Goal: Transaction & Acquisition: Purchase product/service

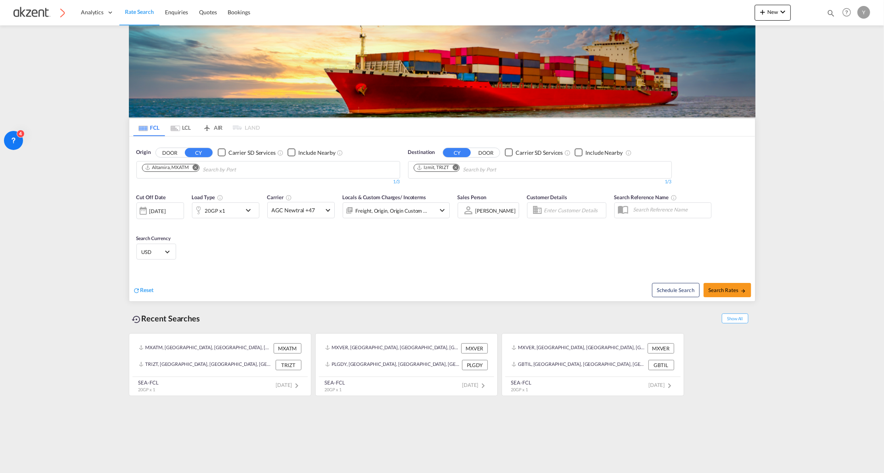
click at [211, 130] on md-tab-item "AIR" at bounding box center [213, 127] width 32 height 17
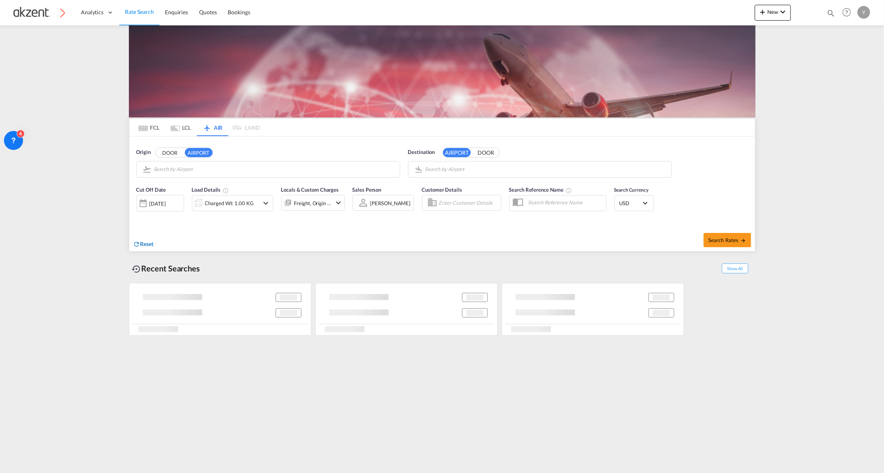
type input "General [PERSON_NAME] [PERSON_NAME] International, [GEOGRAPHIC_DATA], [GEOGRAPH…"
type input "Budapest [PERSON_NAME] International, [GEOGRAPHIC_DATA], [GEOGRAPHIC_DATA]"
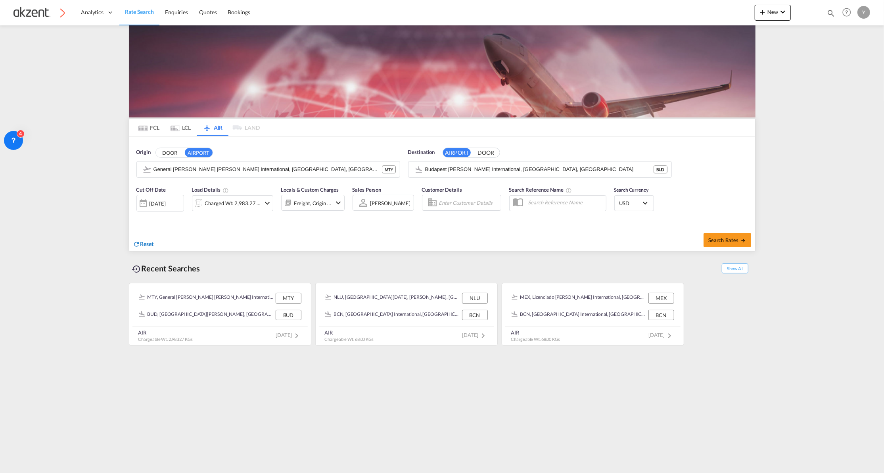
click at [143, 243] on span "Reset" at bounding box center [146, 243] width 13 height 7
click at [167, 174] on body "Analytics Dashboard Rate Search Enquiries Quotes Bookings" at bounding box center [442, 236] width 884 height 473
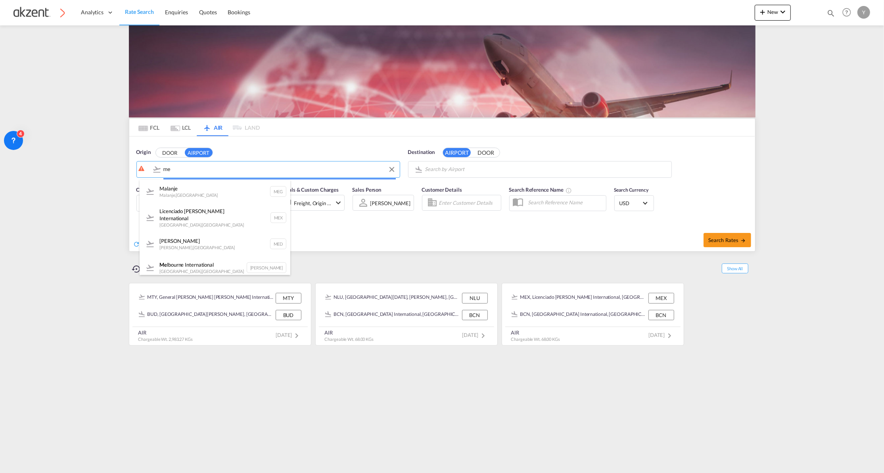
click at [167, 174] on body "Analytics Dashboard Rate Search Enquiries Quotes Bookings" at bounding box center [442, 236] width 884 height 473
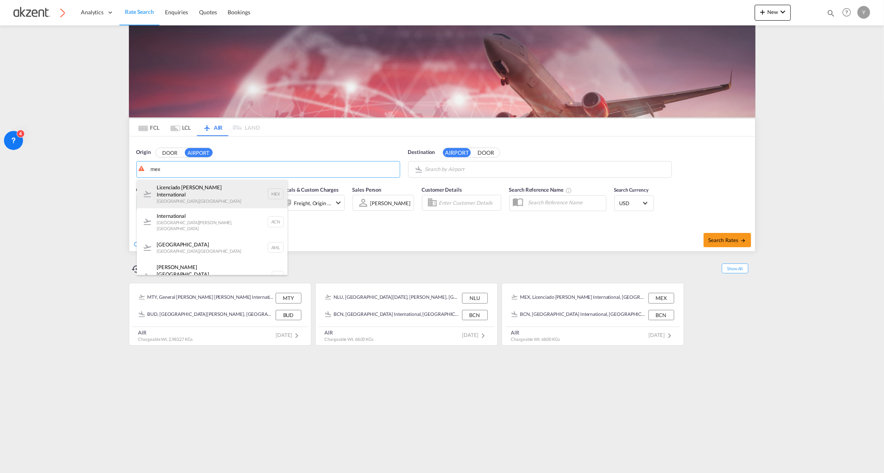
click at [222, 192] on div "Licenciado [PERSON_NAME] International [GEOGRAPHIC_DATA] , [GEOGRAPHIC_DATA] MEX" at bounding box center [212, 194] width 151 height 29
type input "Licenciado [PERSON_NAME] International, [GEOGRAPHIC_DATA], [GEOGRAPHIC_DATA]"
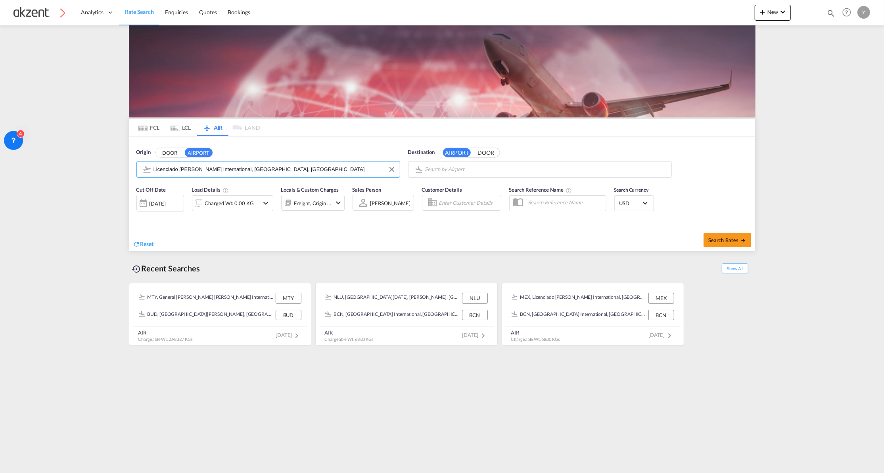
click at [474, 167] on body "Analytics Dashboard Rate Search Enquiries Quotes Bookings" at bounding box center [442, 236] width 884 height 473
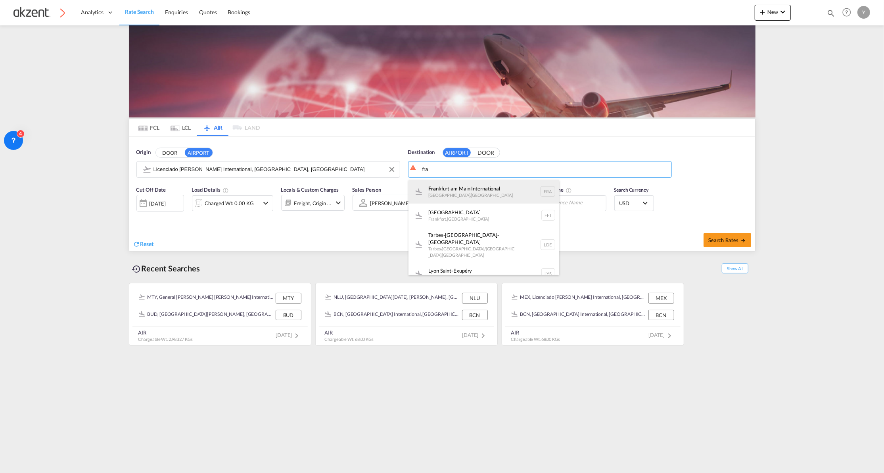
click at [467, 182] on div "Fra [GEOGRAPHIC_DATA] , [GEOGRAPHIC_DATA] FRA" at bounding box center [483, 192] width 151 height 24
type input "[GEOGRAPHIC_DATA], [GEOGRAPHIC_DATA], [GEOGRAPHIC_DATA]"
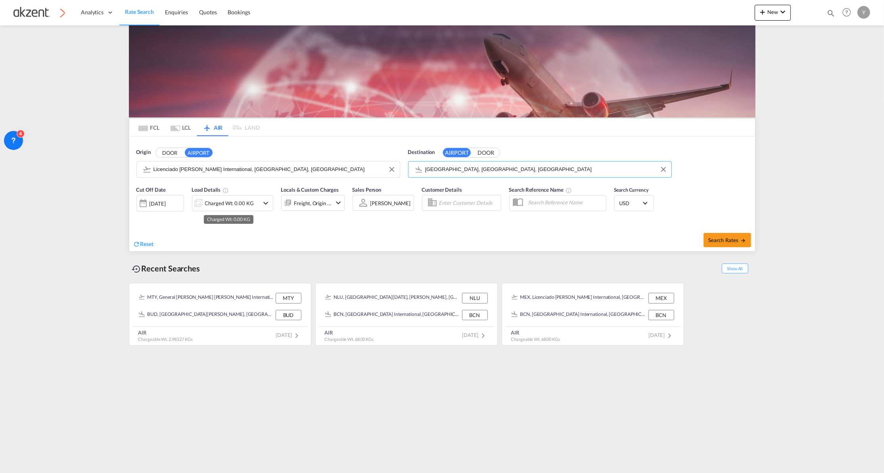
click at [207, 205] on div "Charged Wt: 0.00 KG" at bounding box center [229, 203] width 49 height 11
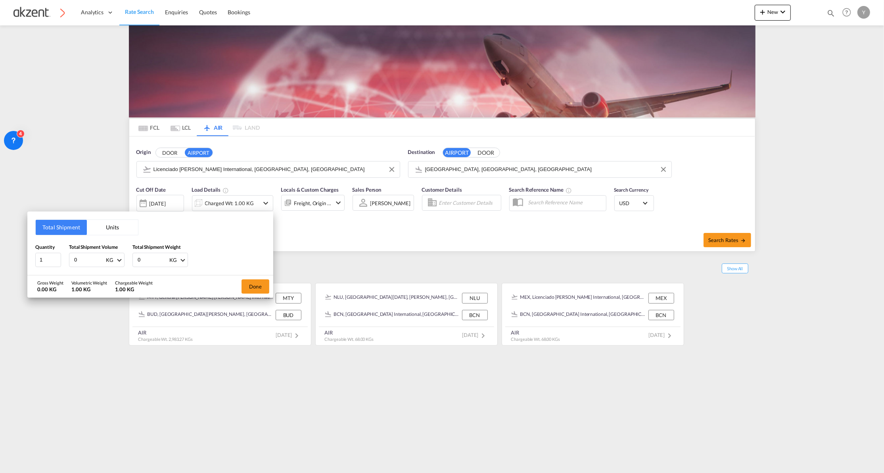
click at [109, 226] on button "Units" at bounding box center [112, 227] width 51 height 15
click at [79, 259] on input "number" at bounding box center [83, 258] width 21 height 7
type input "100"
type input "120"
type input "145"
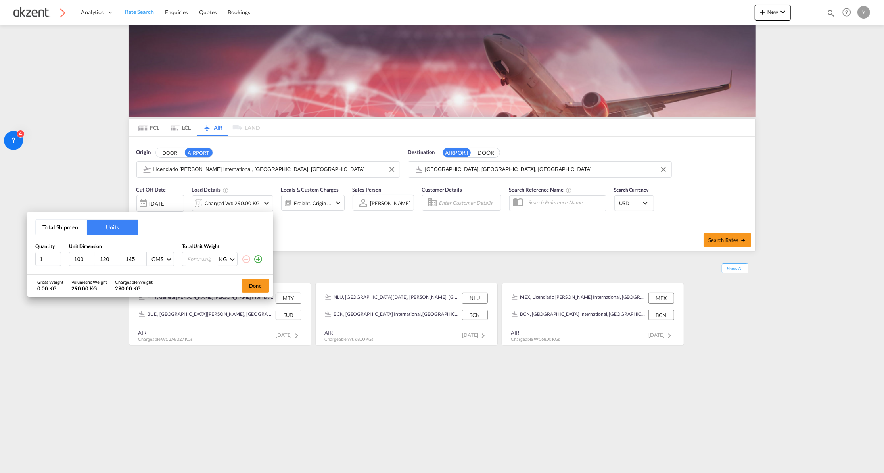
click at [190, 257] on input "number" at bounding box center [202, 258] width 32 height 13
type input "380"
click at [188, 278] on div "Gross Weight 380.00 KG Volumetric Weight 290.00 KG Chargeable Weight 380.00 KG …" at bounding box center [150, 285] width 246 height 22
click at [245, 290] on button "Done" at bounding box center [256, 285] width 28 height 14
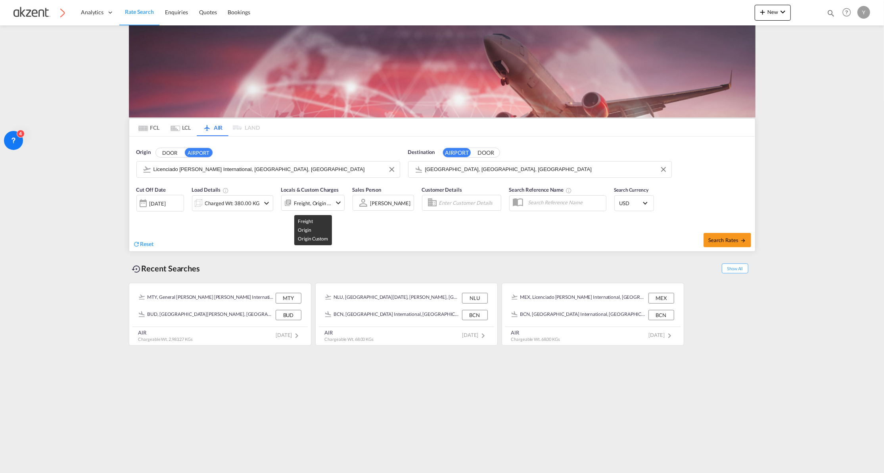
click at [329, 205] on div "Freight, Origin +1" at bounding box center [312, 203] width 37 height 11
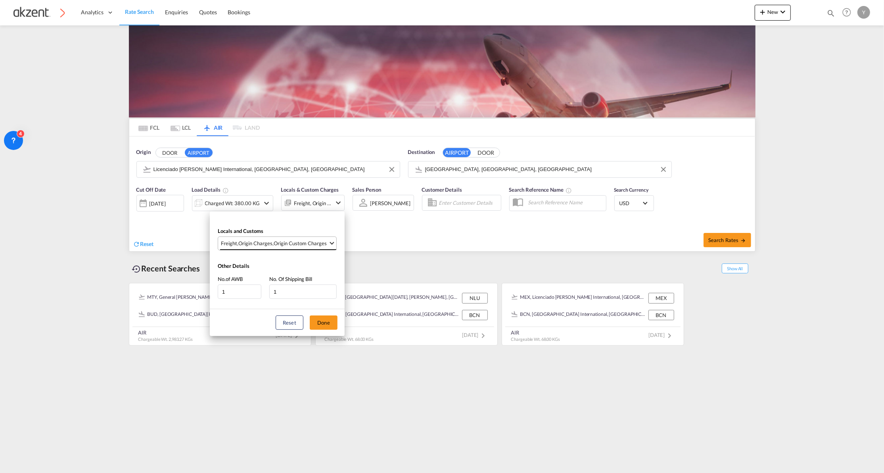
click at [327, 242] on span "Freight , Origin Charges , Origin Custom Charges" at bounding box center [274, 243] width 107 height 7
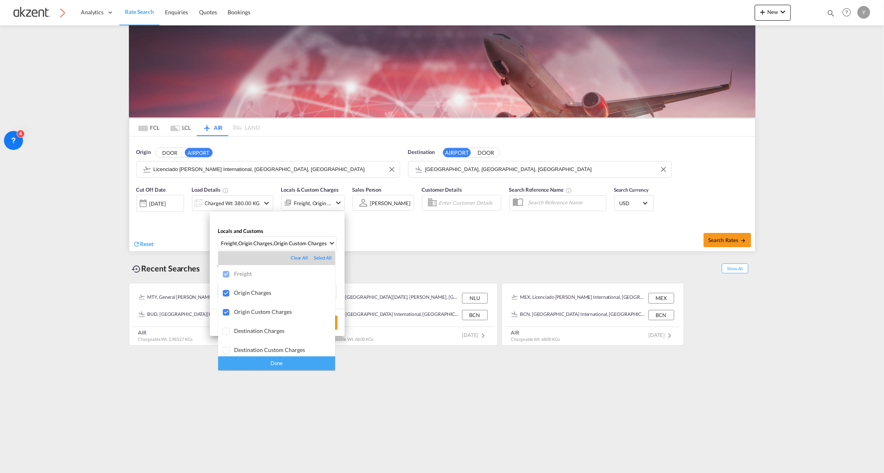
click at [397, 230] on md-backdrop at bounding box center [442, 236] width 884 height 473
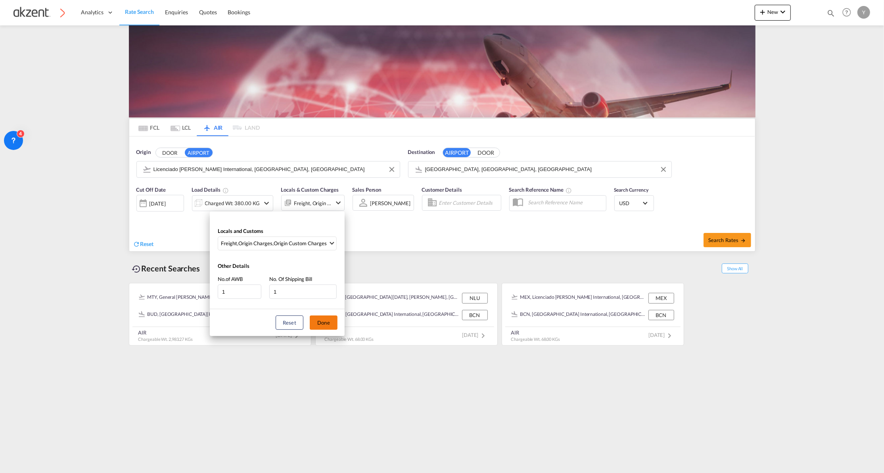
click at [332, 320] on button "Done" at bounding box center [324, 322] width 28 height 14
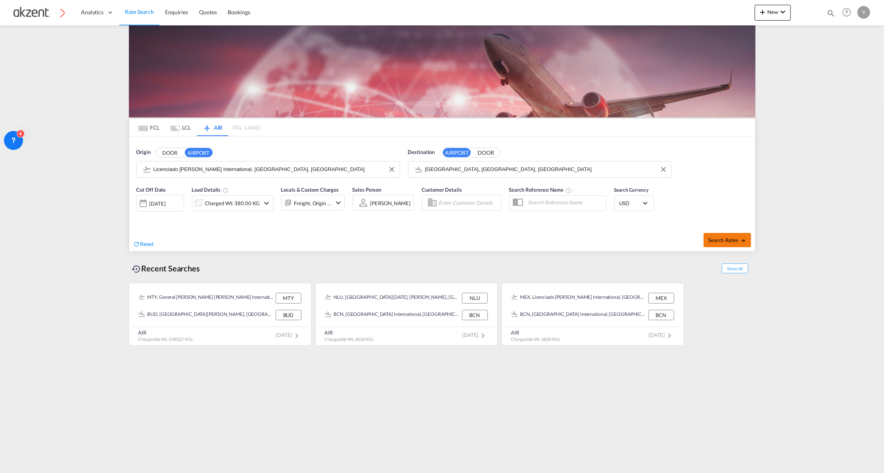
click at [723, 237] on span "Search Rates" at bounding box center [727, 240] width 38 height 6
type input "MEX to FRA / [DATE]"
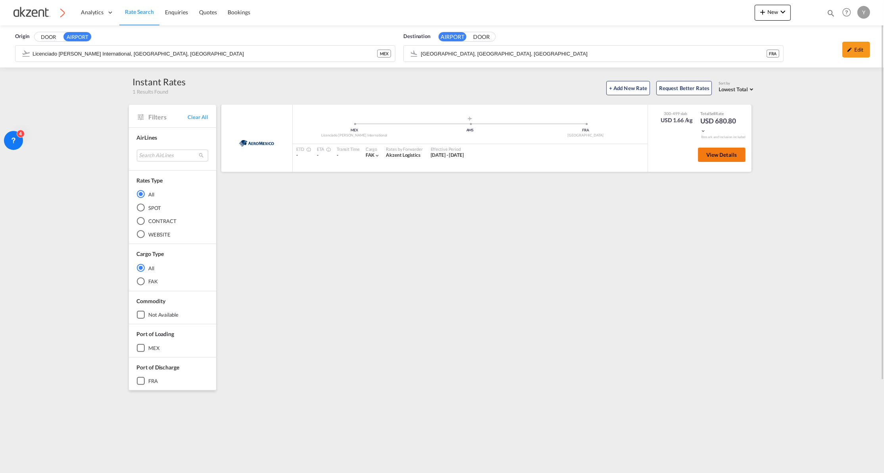
click at [727, 154] on span "View Details" at bounding box center [721, 154] width 31 height 6
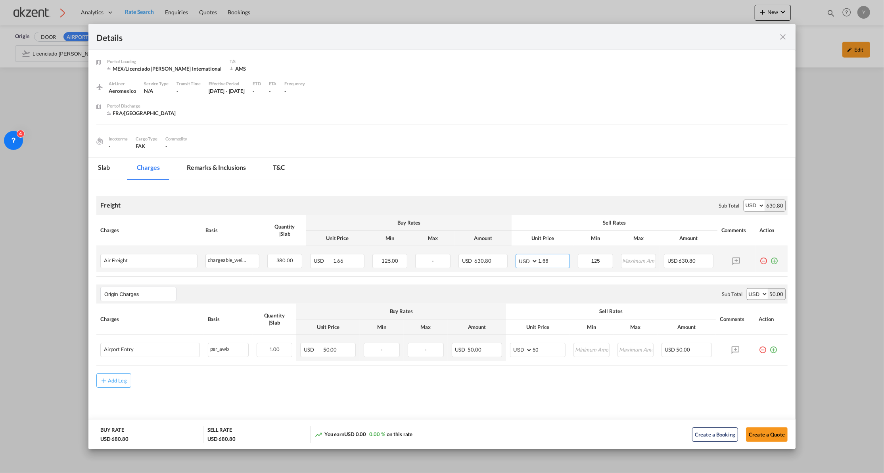
click at [543, 260] on input "1.66" at bounding box center [553, 260] width 31 height 12
click at [477, 373] on air-lcl-rate-modification "Freight Please enter leg name Leg Name Already Exists Sub Total AED AFN ALL AMD…" at bounding box center [441, 287] width 691 height 199
click at [546, 257] on input "1.70" at bounding box center [553, 260] width 31 height 12
type input "1.75"
click at [491, 376] on div "Add Leg" at bounding box center [441, 380] width 691 height 14
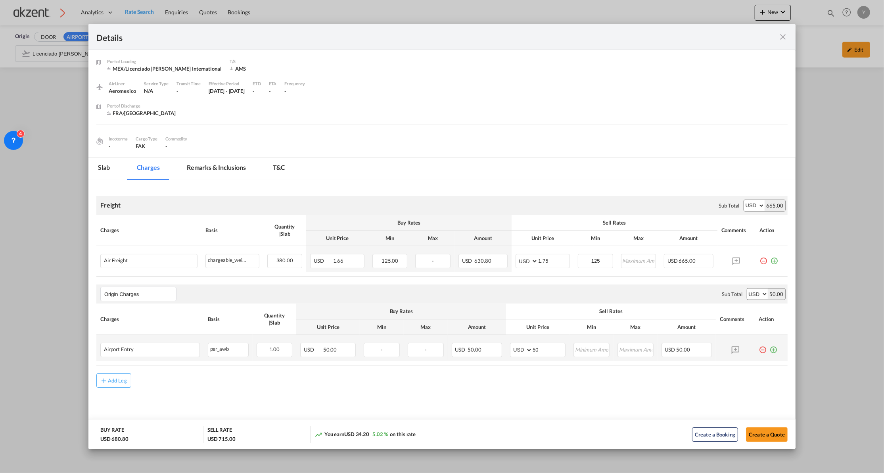
click at [770, 351] on md-icon "icon-plus-circle-outline green-400-fg" at bounding box center [774, 347] width 8 height 8
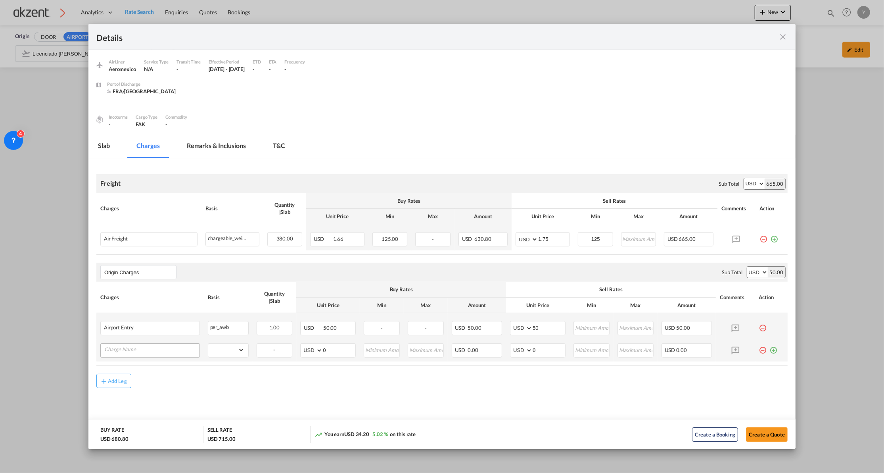
click at [134, 349] on input "Charge Name" at bounding box center [151, 349] width 95 height 12
click at [132, 401] on span "Transmision CAAT" at bounding box center [132, 402] width 45 height 7
type input "Transmision CAAT"
click at [222, 350] on select "gross_weight volumetric_weight per_shipment per_bl per_km per_hawb per_kg per_p…" at bounding box center [226, 349] width 36 height 13
select select "per_awb"
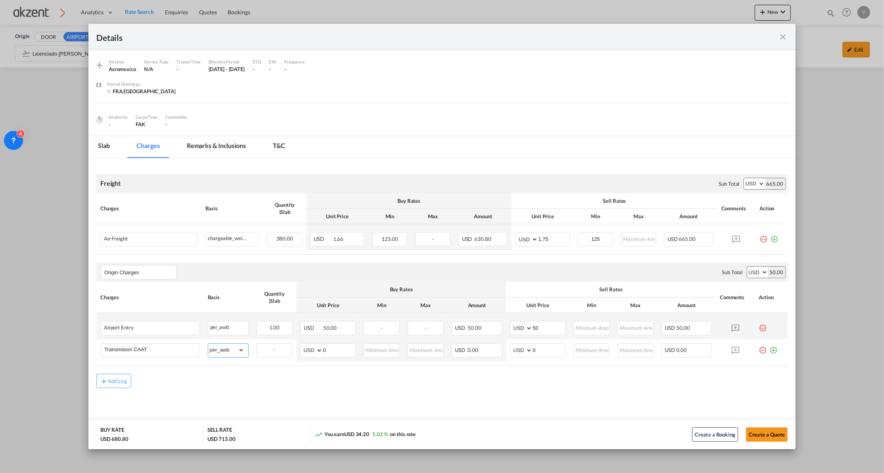
click at [208, 343] on select "gross_weight volumetric_weight per_shipment per_bl per_km per_hawb per_kg per_p…" at bounding box center [226, 349] width 36 height 13
click at [330, 349] on input "0" at bounding box center [339, 349] width 33 height 12
click at [308, 349] on select "AED AFN ALL AMD ANG AOA ARS AUD AWG AZN BAM BBD BDT BGN BHD BIF BMD BND [PERSON…" at bounding box center [312, 350] width 21 height 11
select select "string:MXN"
click at [302, 345] on select "AED AFN ALL AMD ANG AOA ARS AUD AWG AZN BAM BBD BDT BGN BHD BIF BMD BND [PERSON…" at bounding box center [312, 350] width 21 height 11
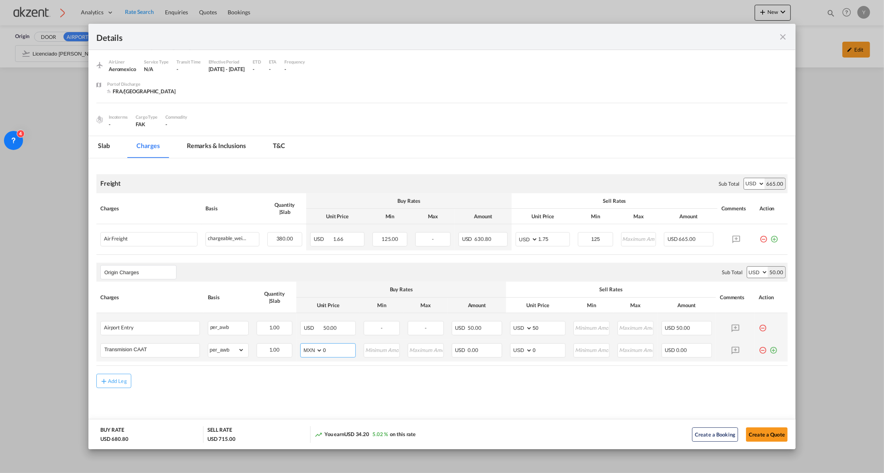
click at [332, 355] on input "0" at bounding box center [339, 349] width 33 height 12
type input "20"
click at [538, 354] on input "0" at bounding box center [549, 349] width 33 height 12
type input "35"
click at [507, 383] on div "Add Leg" at bounding box center [441, 381] width 691 height 14
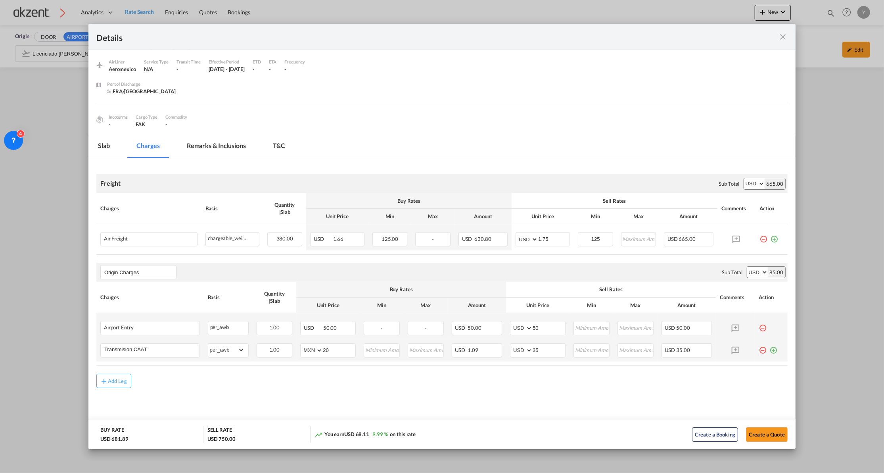
click at [770, 351] on md-icon "icon-plus-circle-outline green-400-fg" at bounding box center [774, 347] width 8 height 8
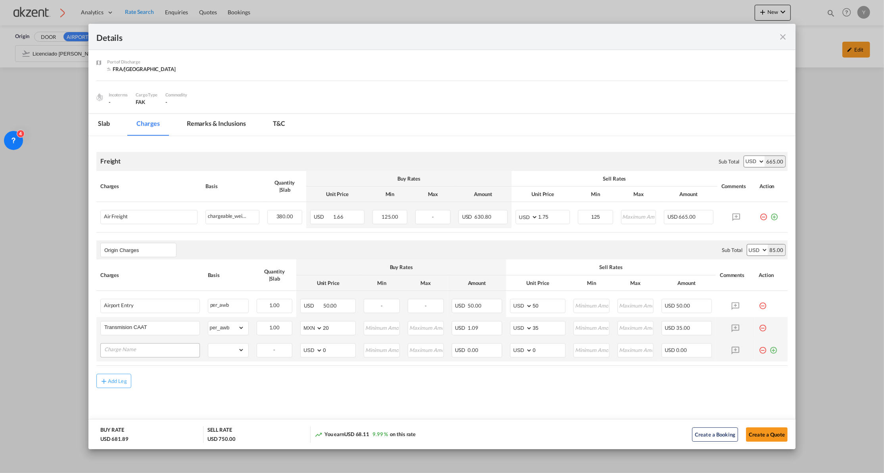
click at [148, 351] on input "Charge Name" at bounding box center [151, 349] width 95 height 12
type input "AWB"
click at [231, 354] on select "gross_weight volumetric_weight per_shipment per_bl per_km per_hawb per_kg per_p…" at bounding box center [226, 349] width 36 height 13
select select "per_awb"
click at [208, 343] on select "gross_weight volumetric_weight per_shipment per_bl per_km per_hawb per_kg per_p…" at bounding box center [226, 349] width 36 height 13
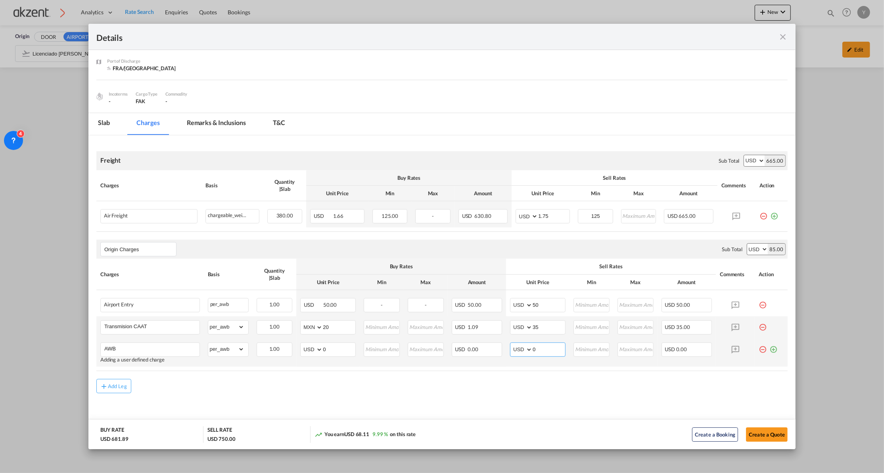
click at [549, 351] on input "0" at bounding box center [549, 349] width 33 height 12
type input "25"
click at [508, 381] on div "Add Leg" at bounding box center [441, 386] width 691 height 14
click at [770, 350] on md-icon "icon-plus-circle-outline green-400-fg" at bounding box center [774, 346] width 8 height 8
click at [146, 371] on div "Port of Loading ..." at bounding box center [150, 377] width 100 height 14
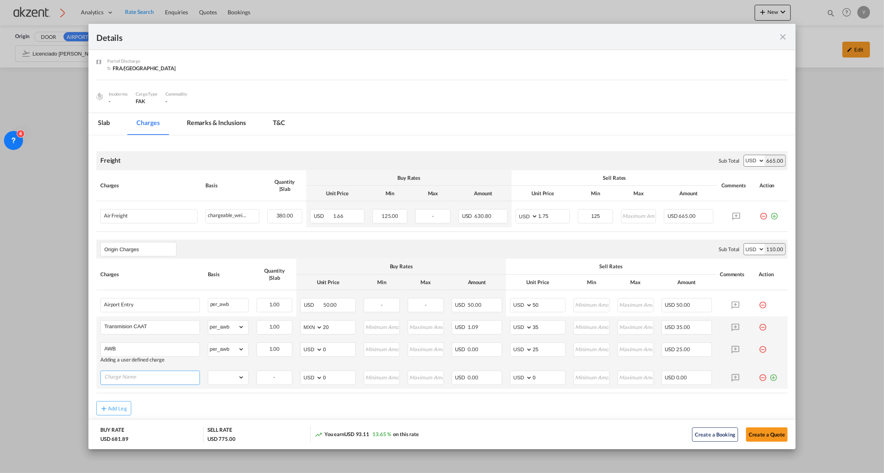
click at [145, 375] on input "Charge Name" at bounding box center [151, 377] width 95 height 12
type input "Admon + Handling fee"
click at [218, 378] on select "gross_weight volumetric_weight per_shipment per_bl per_km per_hawb per_kg per_p…" at bounding box center [226, 377] width 36 height 13
select select "per_shipment"
click at [208, 372] on select "gross_weight volumetric_weight per_shipment per_bl per_km per_hawb per_kg per_p…" at bounding box center [226, 377] width 36 height 13
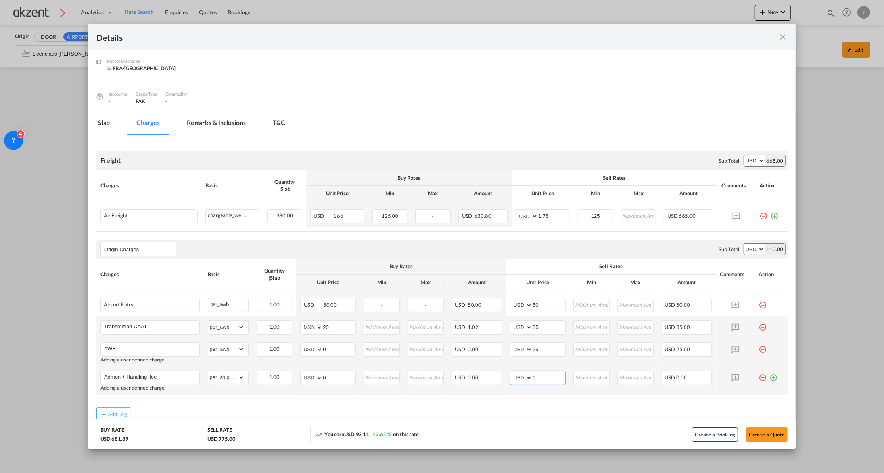
click at [543, 376] on input "0" at bounding box center [549, 377] width 33 height 12
type input "100"
click at [453, 400] on air-lcl-rate-modification "Freight Please enter leg name Leg Name Already Exists Sub Total AED AFN ALL AMD…" at bounding box center [441, 282] width 691 height 278
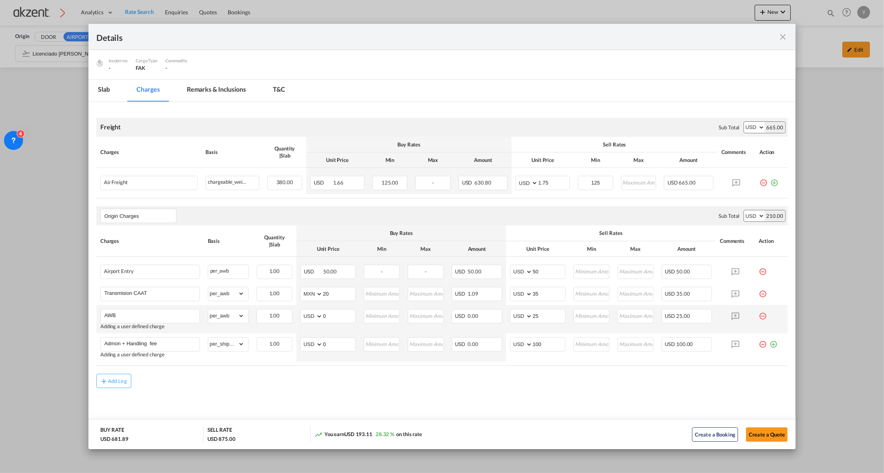
click at [453, 368] on air-lcl-rate-modification "Freight Please enter leg name Leg Name Already Exists Sub Total AED AFN ALL AMD…" at bounding box center [441, 249] width 691 height 278
click at [425, 374] on div "Add Leg" at bounding box center [441, 381] width 691 height 14
click at [770, 343] on md-icon "icon-plus-circle-outline green-400-fg" at bounding box center [774, 341] width 8 height 8
click at [533, 270] on input "50" at bounding box center [549, 271] width 33 height 12
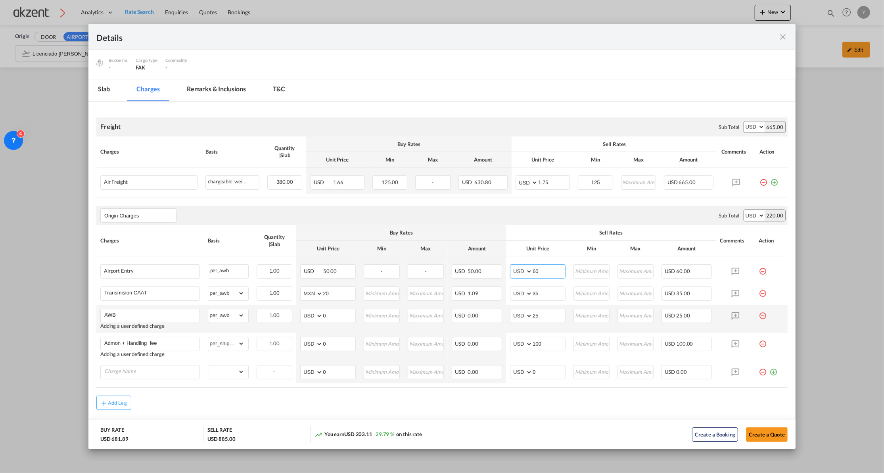
type input "60"
click at [501, 402] on div "Add Leg" at bounding box center [441, 402] width 691 height 14
click at [533, 316] on input "25" at bounding box center [549, 315] width 33 height 12
click at [511, 392] on air-lcl-rate-modification "Freight Please enter leg name Leg Name Already Exists Sub Total AED AFN ALL AMD…" at bounding box center [441, 259] width 691 height 300
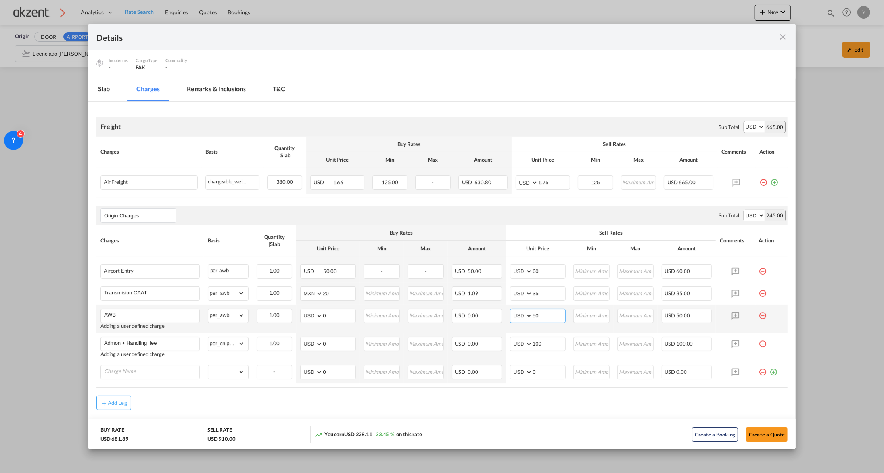
click at [535, 316] on input "50" at bounding box center [549, 315] width 33 height 12
click at [540, 373] on input "0" at bounding box center [549, 371] width 33 height 12
click at [518, 398] on div "Add Leg" at bounding box center [441, 402] width 691 height 14
click at [533, 314] on input "50" at bounding box center [549, 315] width 33 height 12
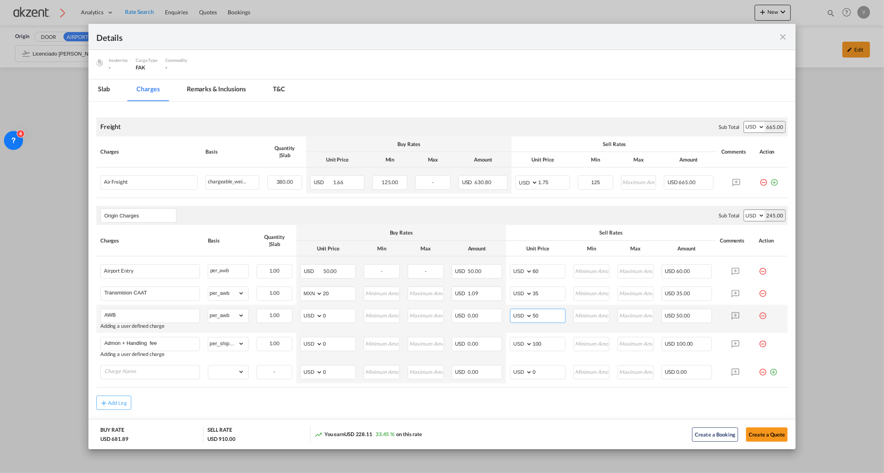
click at [533, 314] on input "50" at bounding box center [549, 315] width 33 height 12
type input "25"
click at [500, 382] on td "USD 0.00" at bounding box center [477, 372] width 59 height 22
click at [153, 374] on input "Charge Name" at bounding box center [151, 371] width 95 height 12
type input "O"
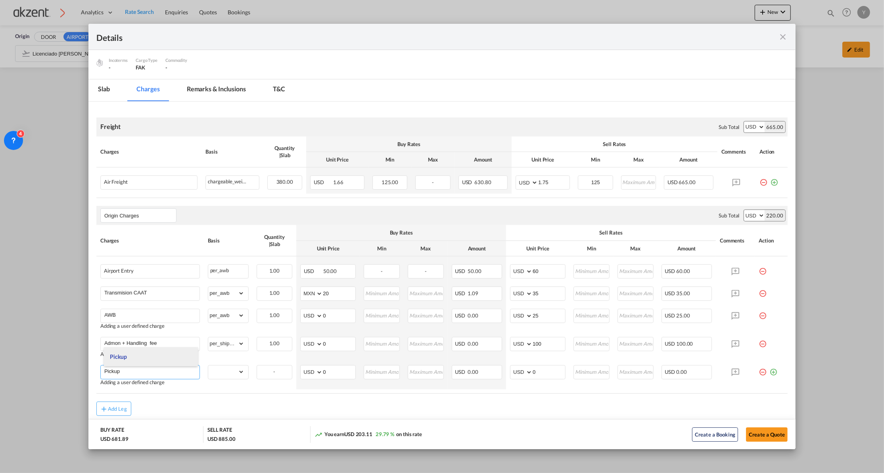
type input "Pickup"
click at [123, 362] on li "Pickup" at bounding box center [151, 356] width 94 height 19
click at [236, 368] on select "gross_weight volumetric_weight per_shipment per_bl per_km per_hawb per_kg per_p…" at bounding box center [226, 371] width 36 height 13
select select "per_shipment"
click at [208, 366] on select "gross_weight volumetric_weight per_shipment per_bl per_km per_hawb per_kg per_p…" at bounding box center [226, 371] width 36 height 13
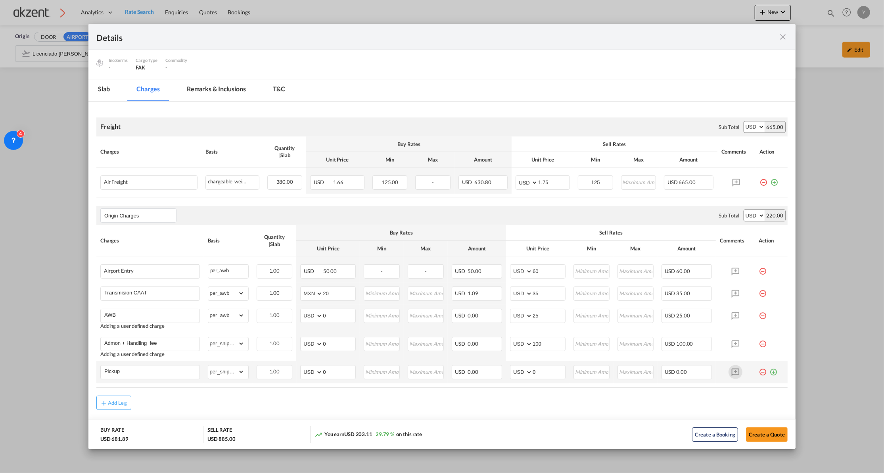
click at [729, 375] on md-icon "Port of Loading ..." at bounding box center [736, 372] width 14 height 14
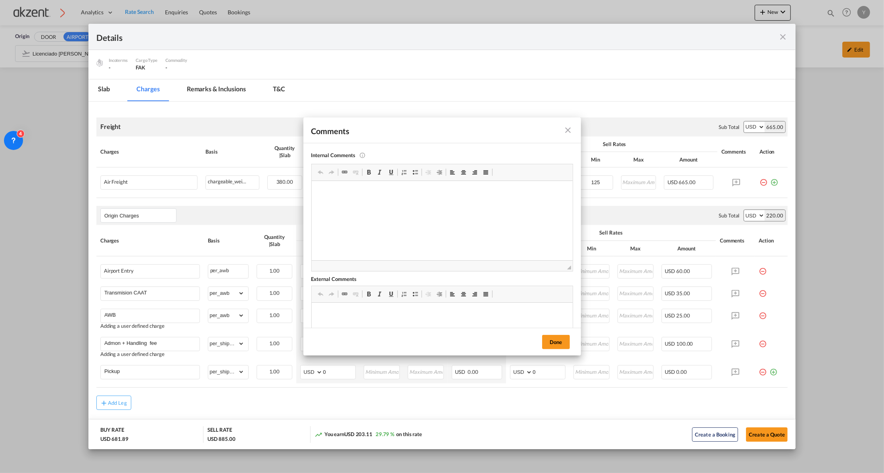
scroll to position [0, 0]
click at [413, 185] on html "2856 con Oslu express / Nissan 800" at bounding box center [441, 199] width 261 height 38
click at [548, 347] on button "Done" at bounding box center [556, 342] width 28 height 14
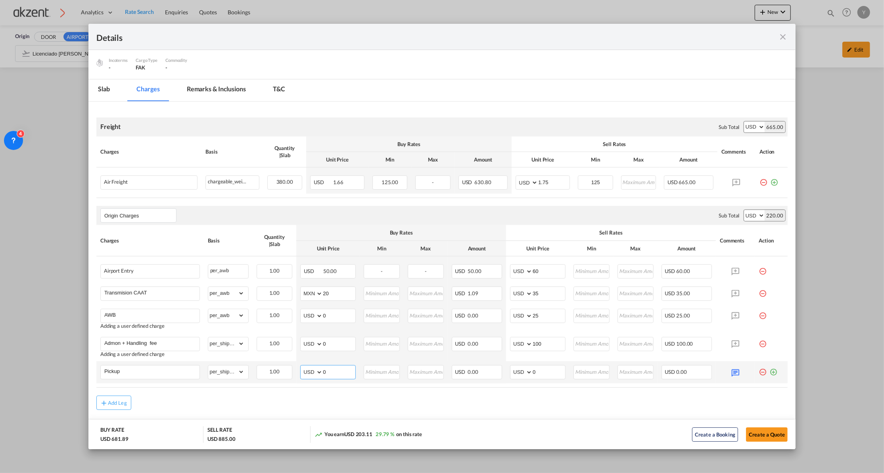
click at [305, 373] on select "AED AFN ALL AMD ANG AOA ARS AUD AWG AZN BAM BBD BDT BGN BHD BIF BMD BND [PERSON…" at bounding box center [312, 371] width 21 height 11
select select "string:MXN"
click at [302, 367] on select "AED AFN ALL AMD ANG AOA ARS AUD AWG AZN BAM BBD BDT BGN BHD BIF BMD BND [PERSON…" at bounding box center [312, 371] width 21 height 11
click at [351, 375] on input "0" at bounding box center [339, 371] width 33 height 12
type input "3198"
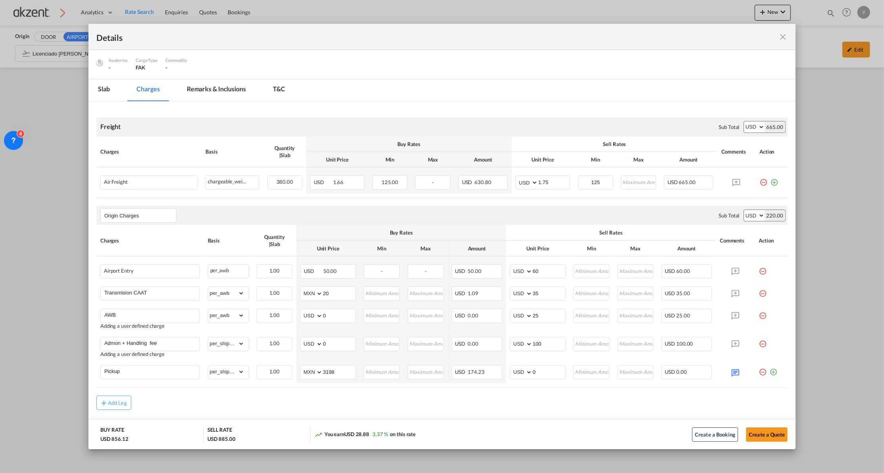
click at [421, 399] on div "Add Leg" at bounding box center [441, 402] width 691 height 14
click at [544, 371] on input "0" at bounding box center [549, 371] width 33 height 12
type input "225"
click at [512, 391] on air-lcl-rate-modification "Freight Please enter leg name Leg Name Already Exists Sub Total AED AFN ALL AMD…" at bounding box center [441, 259] width 691 height 300
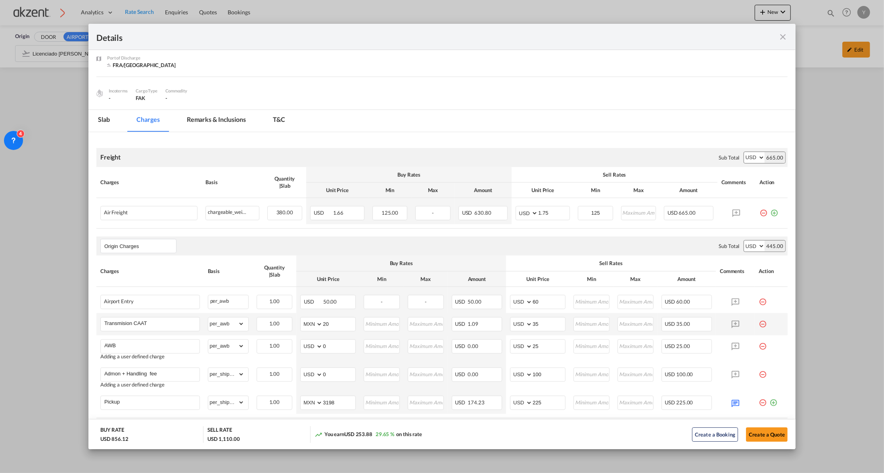
scroll to position [101, 0]
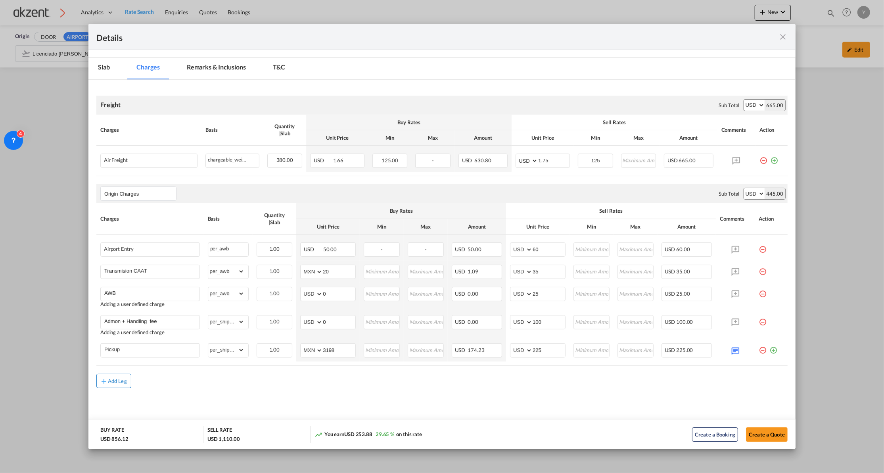
click at [116, 379] on div "Add Leg" at bounding box center [117, 380] width 19 height 5
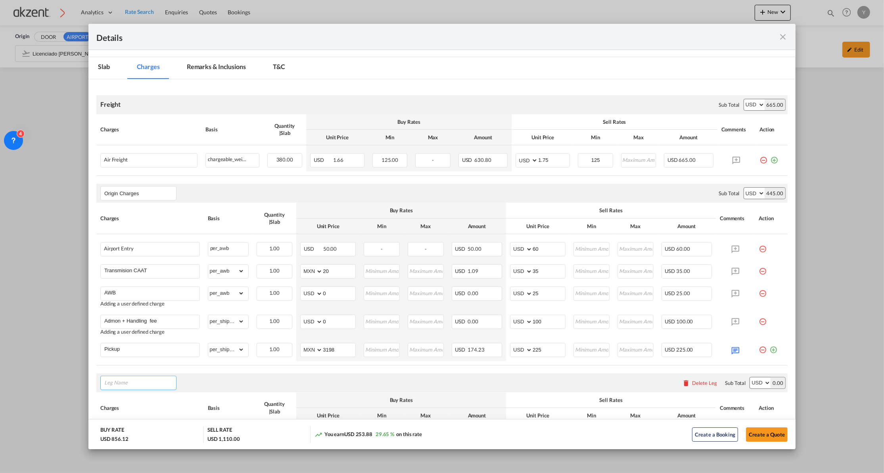
click at [137, 386] on input "Leg Name" at bounding box center [140, 383] width 72 height 12
type input "Customs"
click at [195, 375] on div "Customs Please enter leg name Leg Name Already Exists Delete Leg Sub Total AED …" at bounding box center [441, 382] width 691 height 19
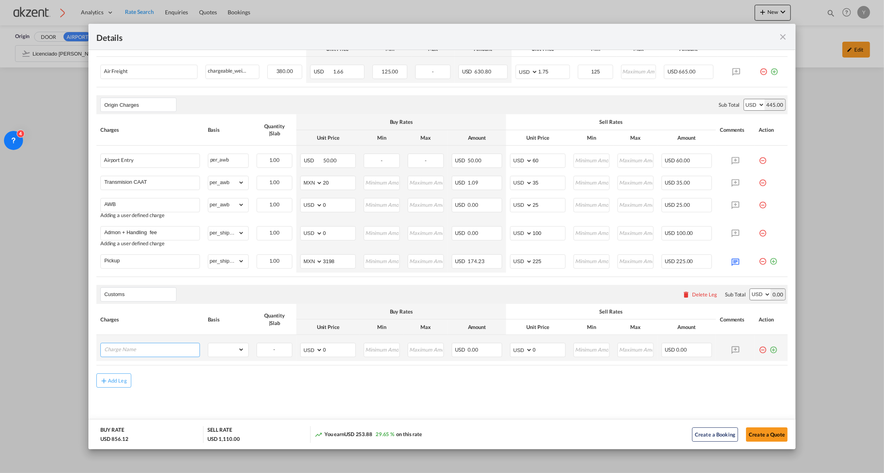
click at [132, 353] on input "Charge Name" at bounding box center [151, 349] width 95 height 12
type input "Customs clearace"
click at [225, 348] on select "gross_weight volumetric_weight per_shipment per_bl per_km per_hawb per_kg per_p…" at bounding box center [226, 348] width 36 height 13
select select "per_shipment"
click at [208, 343] on select "gross_weight volumetric_weight per_shipment per_bl per_km per_hawb per_kg per_p…" at bounding box center [226, 348] width 36 height 13
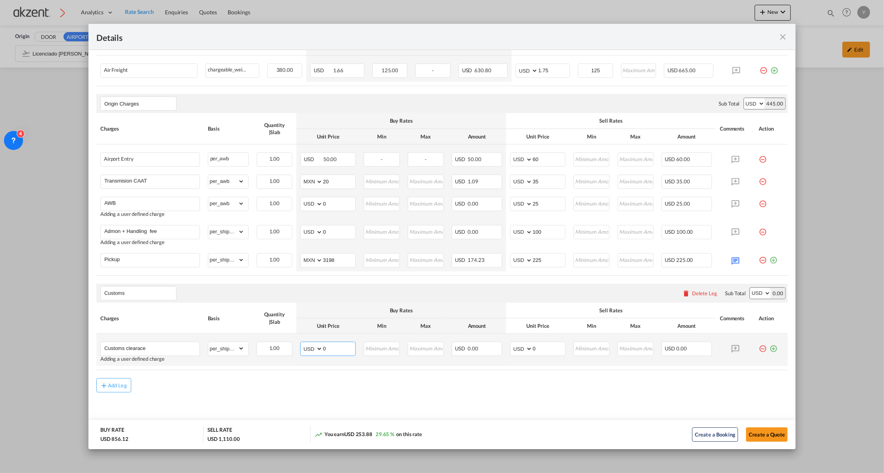
click at [306, 354] on select "AED AFN ALL AMD ANG AOA ARS AUD AWG AZN BAM BBD BDT BGN BHD BIF BMD BND [PERSON…" at bounding box center [312, 348] width 21 height 11
select select "string:MXN"
click at [302, 345] on select "AED AFN ALL AMD ANG AOA ARS AUD AWG AZN BAM BBD BDT BGN BHD BIF BMD BND [PERSON…" at bounding box center [312, 348] width 21 height 11
click at [328, 353] on input "0" at bounding box center [339, 348] width 33 height 12
click at [330, 343] on input "3920" at bounding box center [339, 348] width 33 height 12
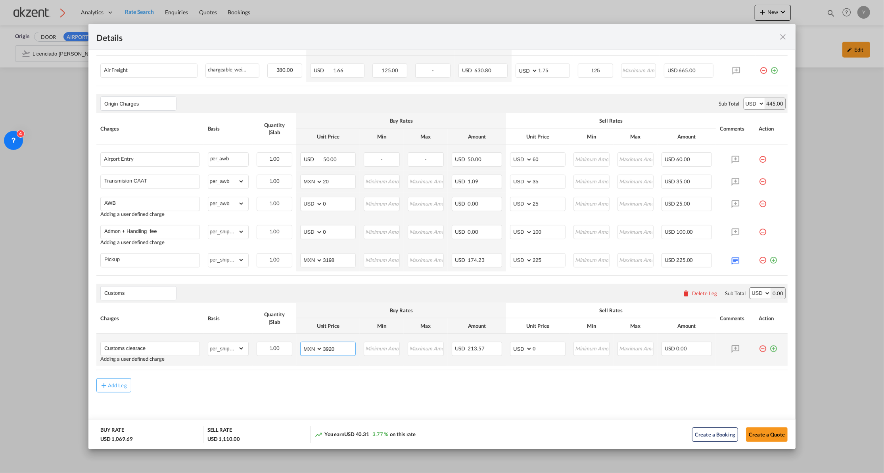
click at [330, 346] on input "3920" at bounding box center [339, 348] width 33 height 12
type input "4500"
click at [543, 350] on input "0" at bounding box center [549, 348] width 33 height 12
type input "320"
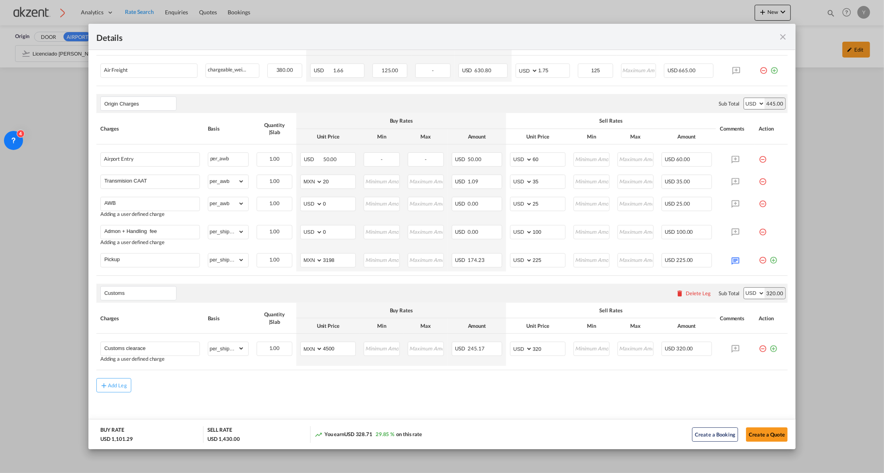
click at [573, 397] on md-content "Freight Please enter leg name Leg Name Already Exists Sub Total AED AFN ALL AMD…" at bounding box center [441, 216] width 707 height 453
click at [770, 349] on md-icon "icon-plus-circle-outline green-400-fg" at bounding box center [774, 345] width 8 height 8
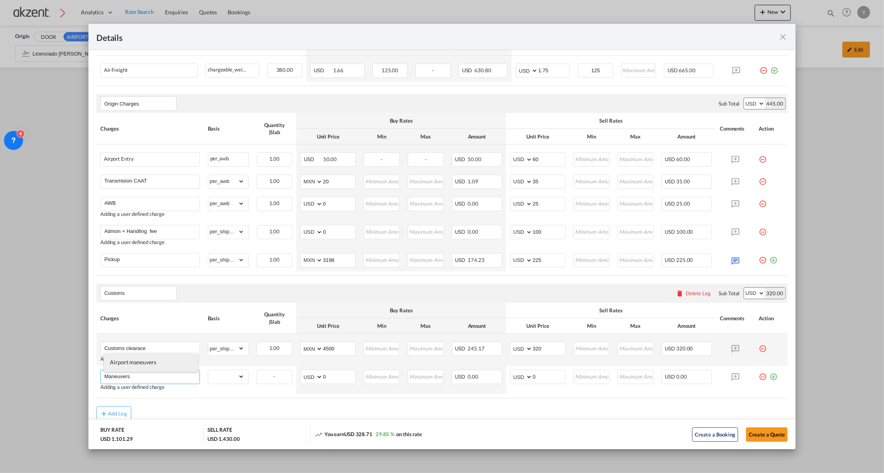
click at [149, 365] on span "Airport maneuvers" at bounding box center [133, 362] width 46 height 7
type input "Airport maneuvers"
click at [228, 379] on select "gross_weight volumetric_weight per_shipment per_bl per_km per_hawb per_kg per_p…" at bounding box center [226, 376] width 36 height 13
select select "per_shipment"
click at [208, 372] on select "gross_weight volumetric_weight per_shipment per_bl per_km per_hawb per_kg per_p…" at bounding box center [226, 376] width 36 height 13
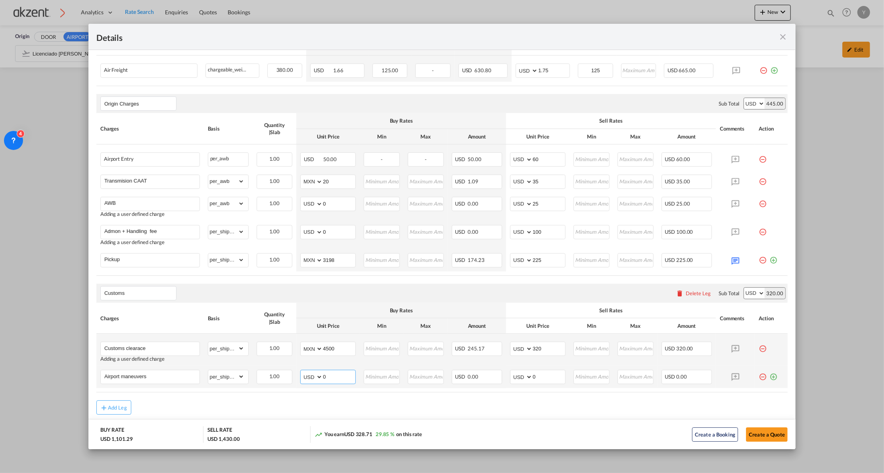
click at [313, 379] on select "AED AFN ALL AMD ANG AOA ARS AUD AWG AZN BAM BBD BDT BGN BHD BIF BMD BND [PERSON…" at bounding box center [312, 376] width 21 height 11
select select "string:MXN"
click at [302, 373] on select "AED AFN ALL AMD ANG AOA ARS AUD AWG AZN BAM BBD BDT BGN BHD BIF BMD BND [PERSON…" at bounding box center [312, 376] width 21 height 11
click at [331, 378] on input "0" at bounding box center [339, 376] width 33 height 12
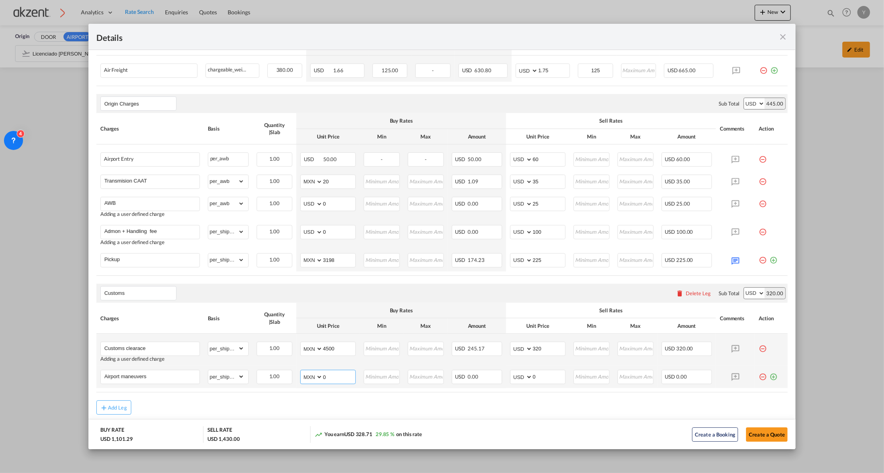
click at [330, 382] on input "0" at bounding box center [339, 376] width 33 height 12
type input "4508"
click at [536, 378] on input "0" at bounding box center [549, 376] width 33 height 12
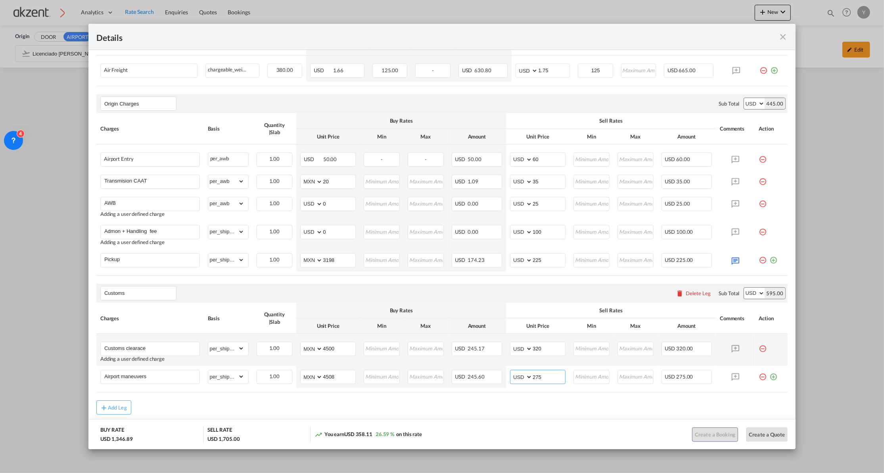
type input "275"
click at [520, 400] on air-lcl-rate-modification "Freight Please enter leg name Leg Name Already Exists Sub Total AED AFN ALL AMD…" at bounding box center [441, 206] width 691 height 417
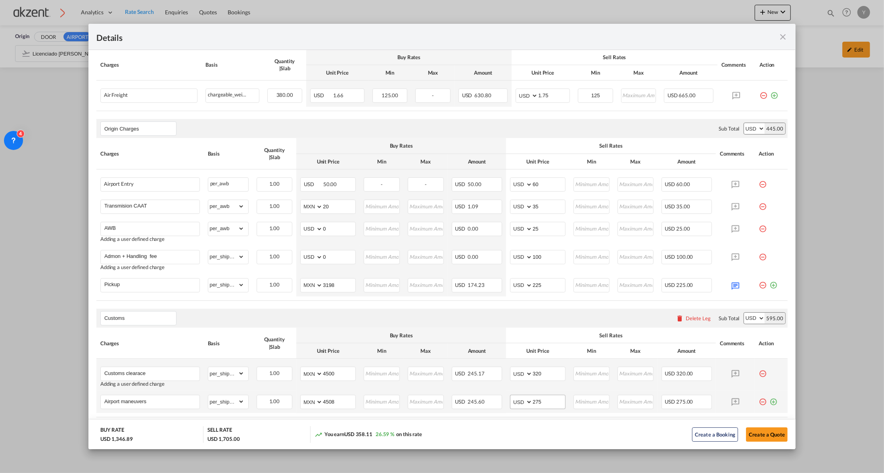
scroll to position [218, 0]
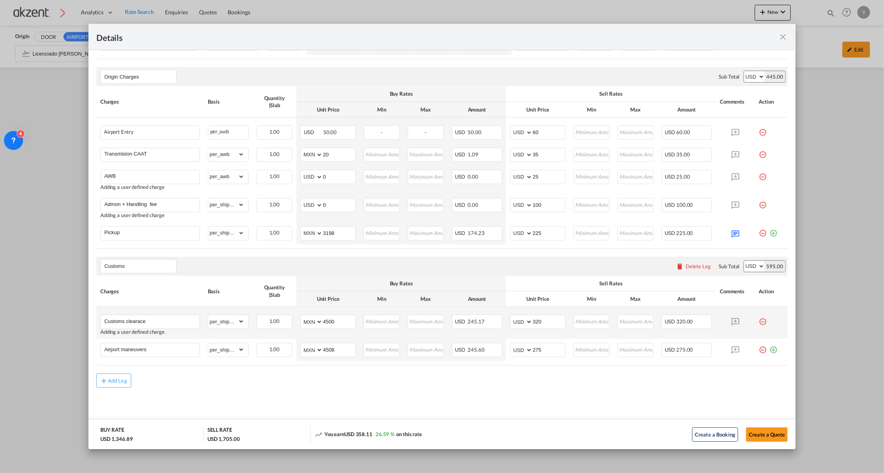
click at [521, 373] on air-lcl-rate-modification "Freight Please enter leg name Leg Name Already Exists Sub Total AED AFN ALL AMD…" at bounding box center [441, 179] width 691 height 417
click at [178, 348] on input "Airport maneuvers" at bounding box center [151, 349] width 95 height 12
click at [126, 353] on input "Airport maneuvers" at bounding box center [151, 349] width 95 height 12
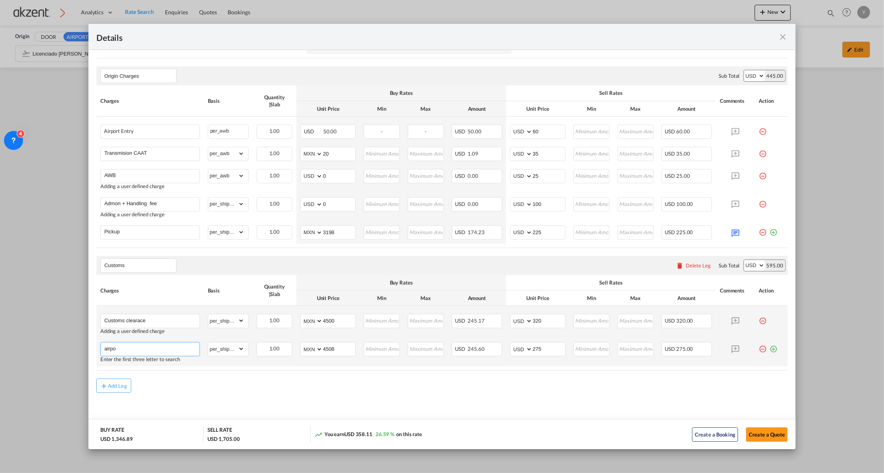
type input "airpor"
select select "string:USD"
type input "275"
type input "a"
click at [163, 360] on li "Airport maneuvers" at bounding box center [151, 365] width 94 height 19
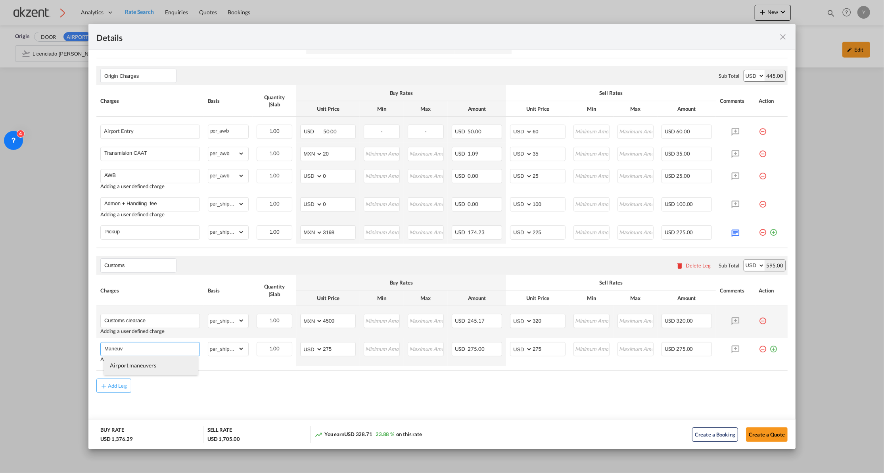
type input "Airport maneuvers"
type input "0"
select select "? object:null ?"
click at [155, 351] on input "Airport maneuvers" at bounding box center [151, 349] width 95 height 12
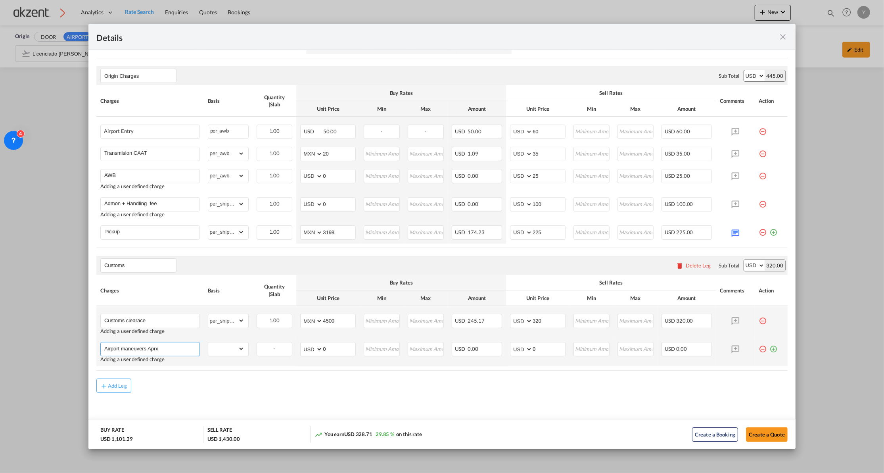
click at [170, 351] on input "Airport maneuvers Aprx" at bounding box center [151, 348] width 95 height 12
type input "Airport maneuvers Aprox"
click at [236, 351] on select "gross_weight volumetric_weight per_shipment per_bl per_km per_hawb per_kg per_p…" at bounding box center [226, 348] width 36 height 13
select select "per_shipment"
click at [208, 343] on select "gross_weight volumetric_weight per_shipment per_bl per_km per_hawb per_kg per_p…" at bounding box center [226, 348] width 36 height 13
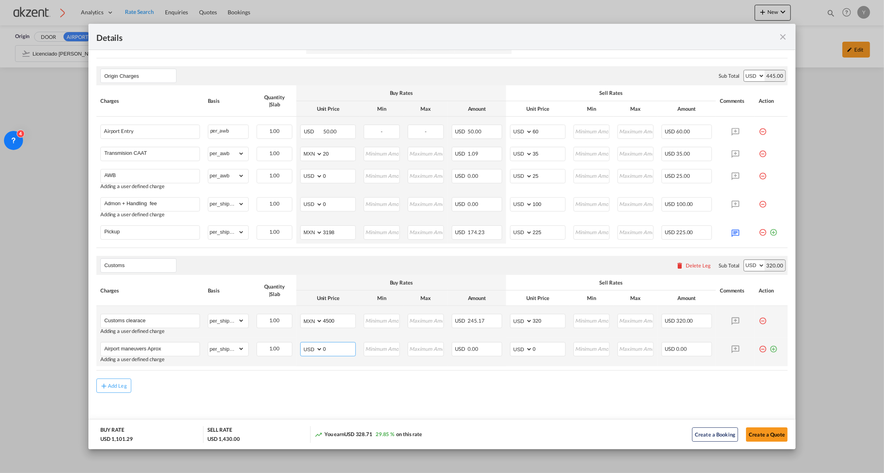
click at [306, 345] on select "AED AFN ALL AMD ANG AOA ARS AUD AWG AZN BAM BBD BDT BGN BHD BIF BMD BND [PERSON…" at bounding box center [312, 348] width 21 height 11
select select "string:MXN"
click at [302, 345] on select "AED AFN ALL AMD ANG AOA ARS AUD AWG AZN BAM BBD BDT BGN BHD BIF BMD BND [PERSON…" at bounding box center [312, 348] width 21 height 11
click at [336, 349] on input "0" at bounding box center [339, 348] width 33 height 12
type input "4500"
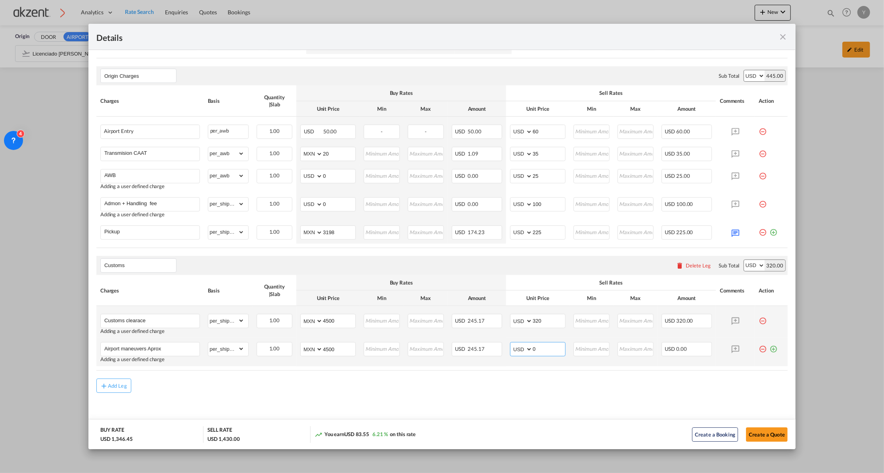
click at [541, 351] on input "0" at bounding box center [549, 348] width 33 height 12
click at [341, 350] on input "4500" at bounding box center [339, 348] width 33 height 12
click at [549, 348] on input "0" at bounding box center [549, 348] width 33 height 12
type input "275"
click at [535, 391] on div "Add Leg" at bounding box center [441, 385] width 691 height 14
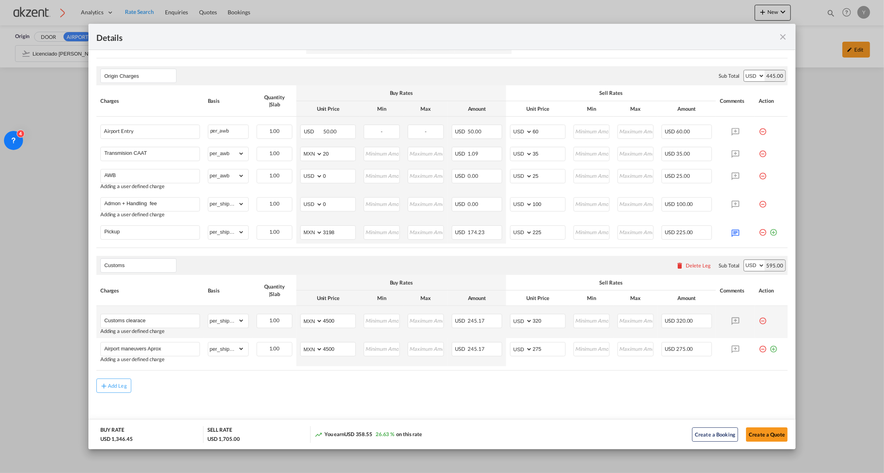
click at [535, 387] on div "Add Leg" at bounding box center [441, 385] width 691 height 14
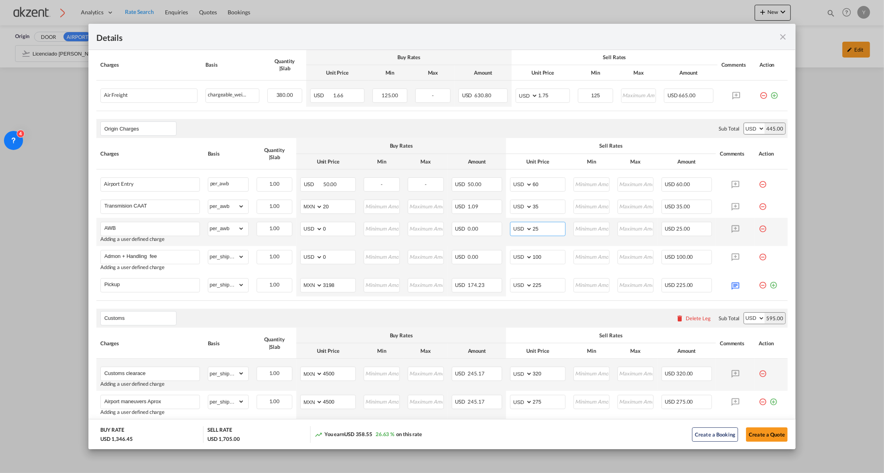
click at [536, 226] on input "25" at bounding box center [549, 228] width 33 height 12
type input "50"
click at [534, 300] on table "Charges Basis Quantity | Slab Buy Rates Sell Rates Comments Action Unit Price M…" at bounding box center [441, 219] width 691 height 162
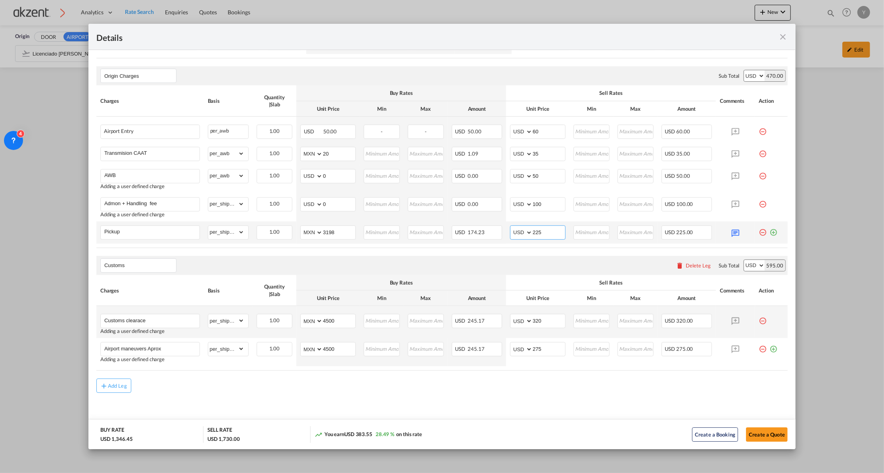
click at [535, 232] on input "225" at bounding box center [549, 232] width 33 height 12
type input "250"
click at [494, 368] on table "Charges Basis Quantity | Slab Buy Rates Sell Rates Comments Action Unit Price M…" at bounding box center [441, 323] width 691 height 96
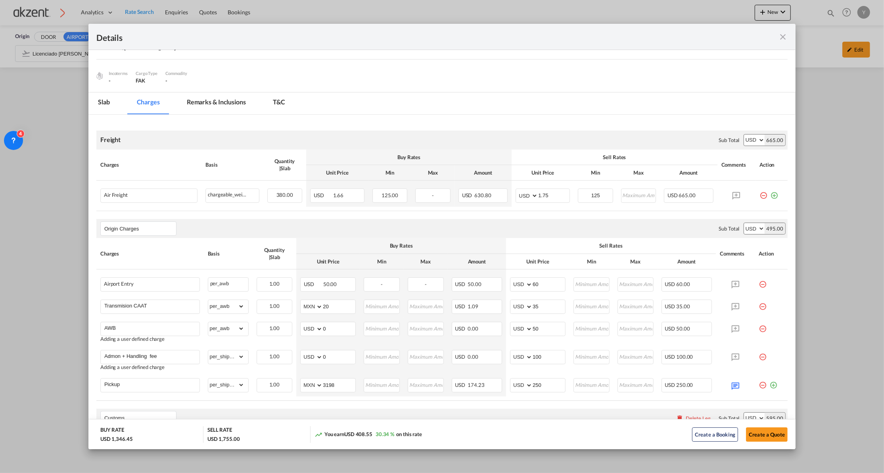
scroll to position [0, 0]
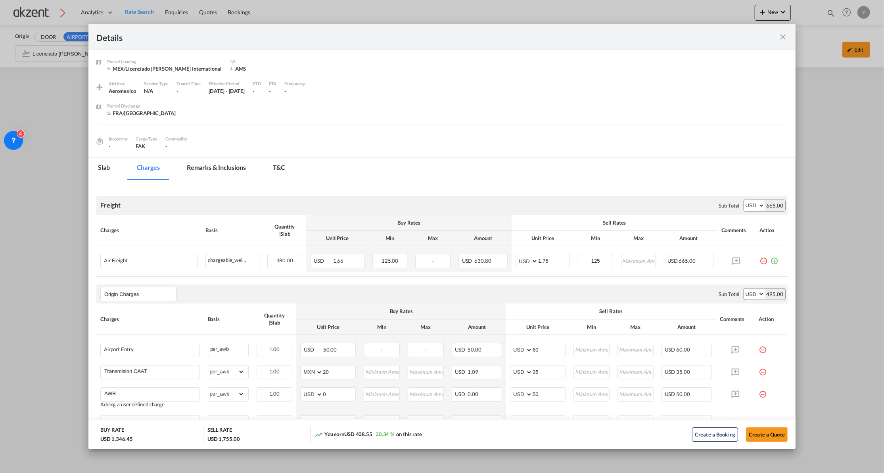
click at [232, 167] on md-tab-item "Remarks & Inclusions" at bounding box center [216, 169] width 78 height 22
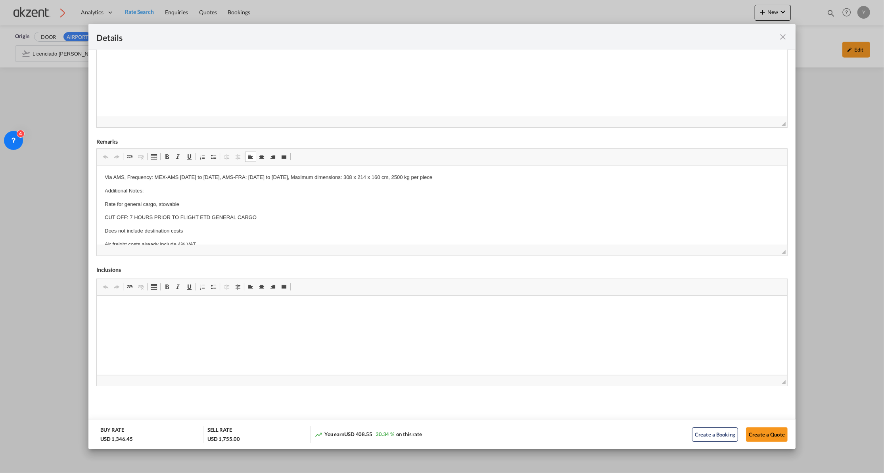
scroll to position [38, 0]
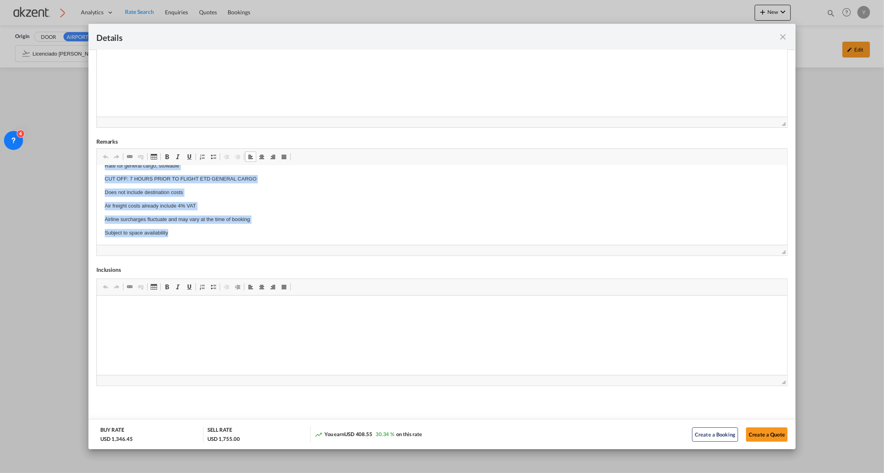
drag, startPoint x: 101, startPoint y: 174, endPoint x: 203, endPoint y: 250, distance: 127.9
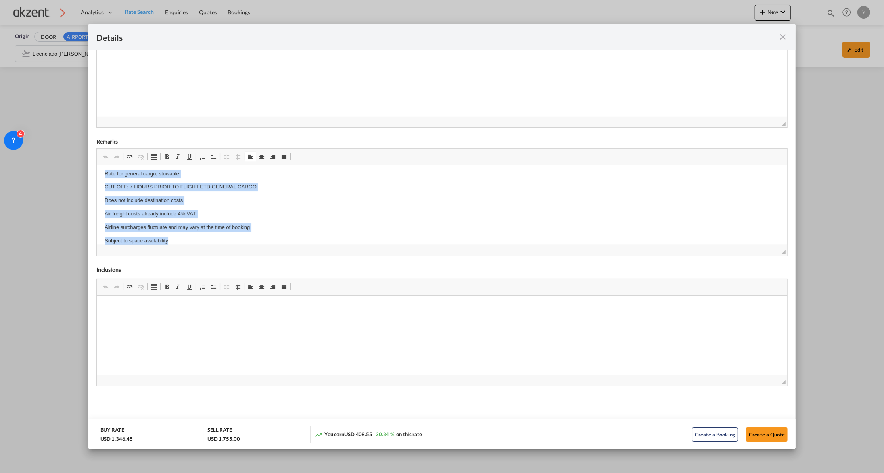
copy body "Via AMS, Frequency: MEX-AMS [DATE] to [DATE], AMS-FRA: [DATE] to [DATE], Maximu…"
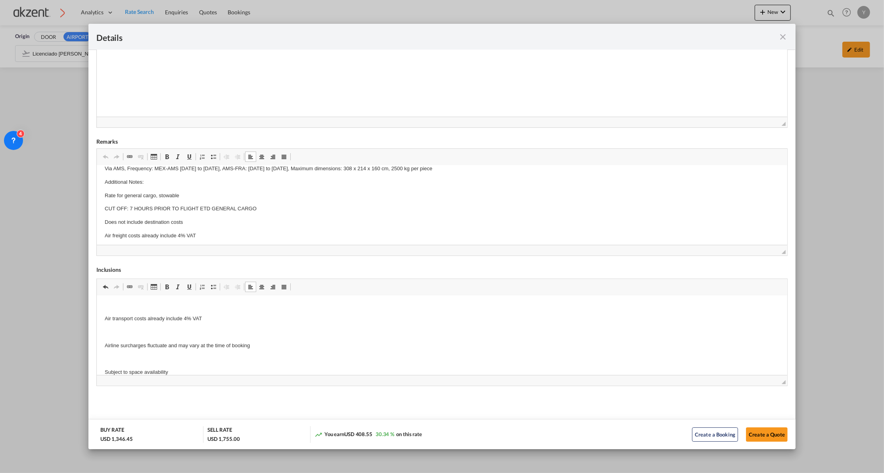
scroll to position [0, 0]
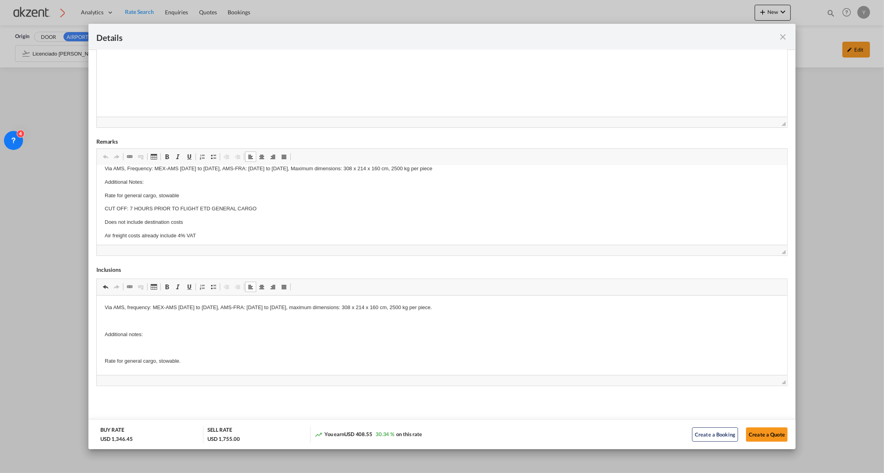
click at [153, 327] on body "Via AMS, frequency: MEX-AMS [DATE] to [DATE], AMS-FRA: [DATE] to [DATE], maximu…" at bounding box center [441, 401] width 675 height 196
click at [144, 325] on body "Via AMS, frequency: MEX-AMS [DATE] to [DATE], AMS-FRA: [DATE] to [DATE], maximu…" at bounding box center [441, 401] width 675 height 196
click at [127, 325] on body "Via AMS, frequency: MEX-AMS [DATE] to [DATE], AMS-FRA: [DATE] to [DATE], maximu…" at bounding box center [441, 401] width 675 height 196
click at [102, 332] on html "Via AMS, frequency: MEX-AMS [DATE] to [DATE], AMS-FRA: [DATE] to [DATE], maximu…" at bounding box center [441, 401] width 690 height 212
click at [136, 336] on p "Editor de Texto Enriquecido, editor9" at bounding box center [441, 334] width 675 height 8
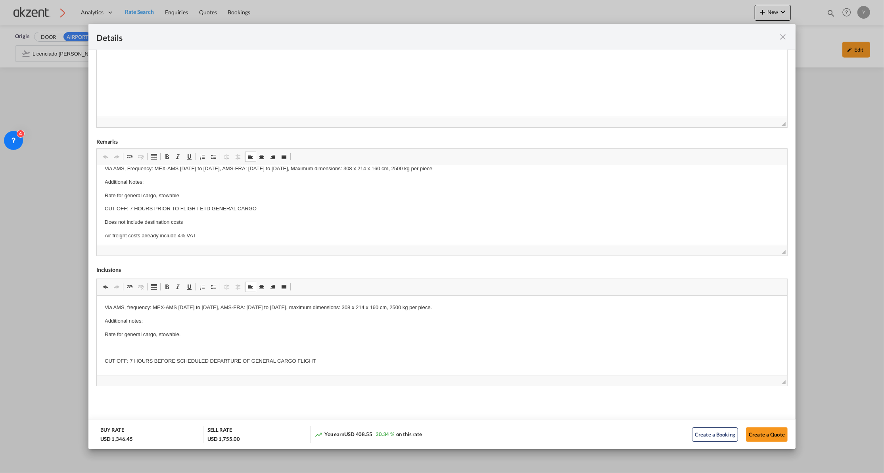
click at [132, 321] on p "Additional notes:" at bounding box center [441, 320] width 675 height 8
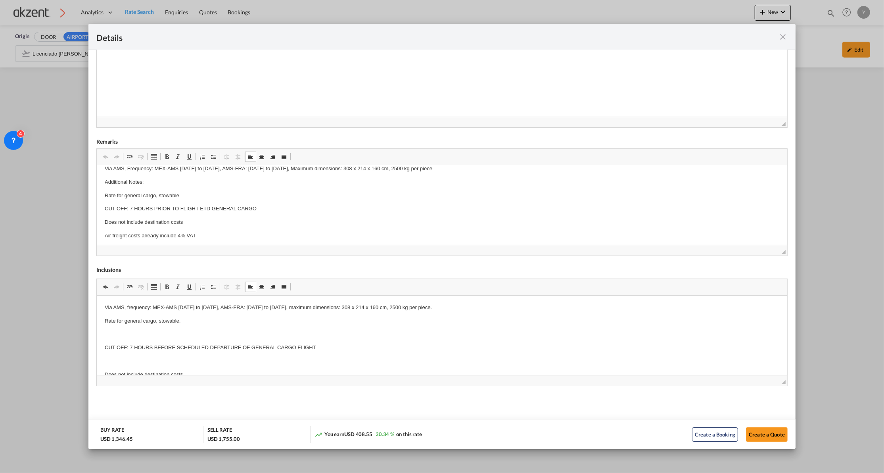
click at [132, 334] on p "Editor de Texto Enriquecido, editor9" at bounding box center [441, 334] width 675 height 8
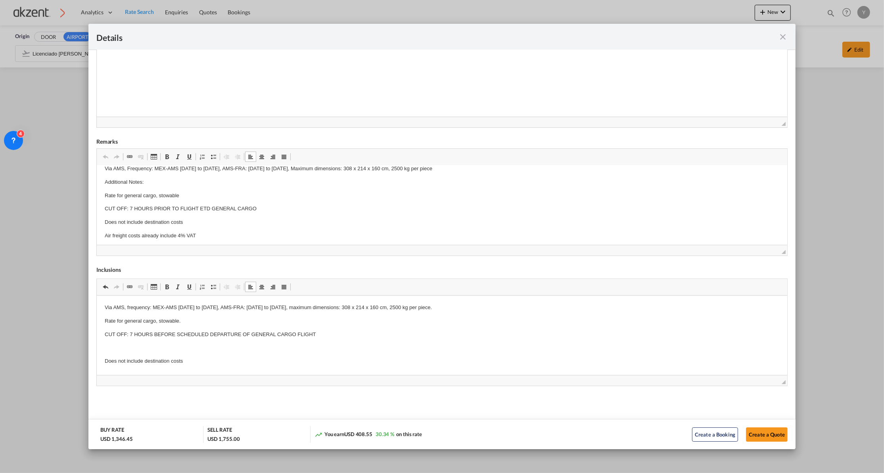
click at [129, 352] on body "Via AMS, frequency: MEX-AMS [DATE] to [DATE], AMS-FRA: [DATE] to [DATE], maximu…" at bounding box center [441, 374] width 675 height 142
click at [103, 359] on html "Via AMS, frequency: MEX-AMS [DATE] to [DATE], AMS-FRA: [DATE] to [DATE], maximu…" at bounding box center [441, 374] width 690 height 158
click at [123, 361] on p "Editor de Texto Enriquecido, editor9" at bounding box center [441, 361] width 675 height 8
click at [222, 359] on p "Air transport costs already include 4% VAT" at bounding box center [441, 361] width 675 height 8
click at [176, 360] on p "Air transport costs already include 4% VAT" at bounding box center [441, 361] width 675 height 8
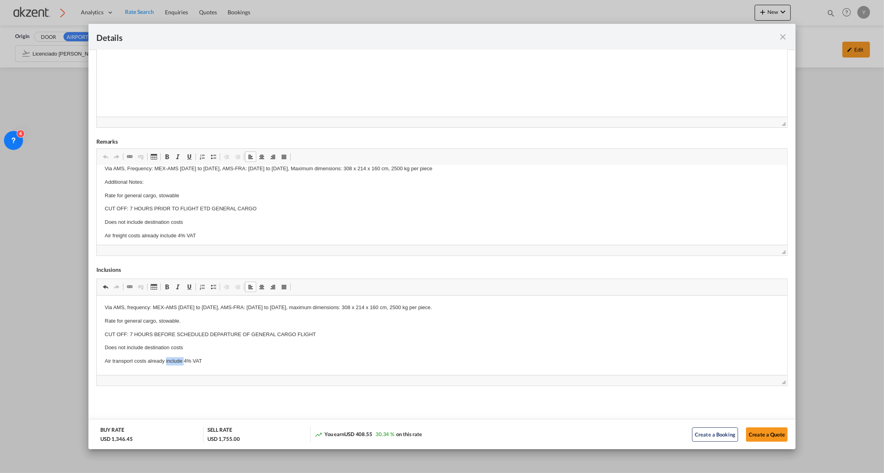
click at [175, 360] on p "Air transport costs already include 4% VAT" at bounding box center [441, 361] width 675 height 8
click at [175, 360] on p "Editor de Texto Enriquecido, editor9" at bounding box center [441, 361] width 675 height 8
click at [205, 351] on p "Editor de Texto Enriquecido, editor9" at bounding box center [441, 349] width 675 height 8
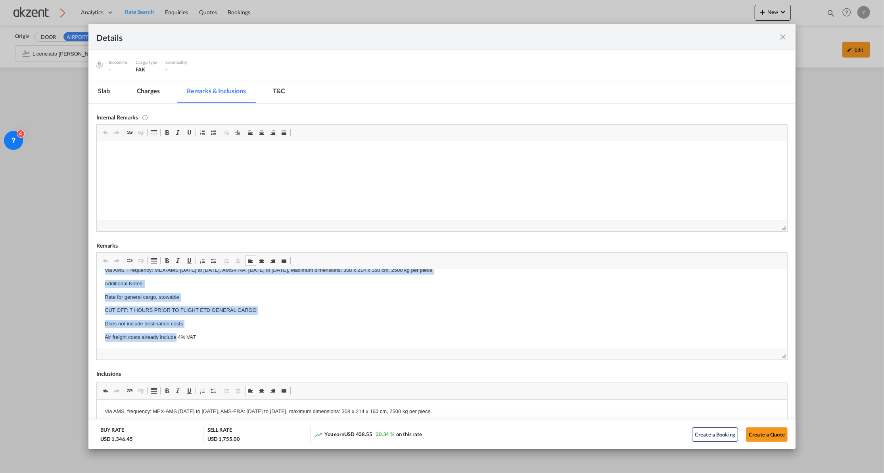
scroll to position [0, 0]
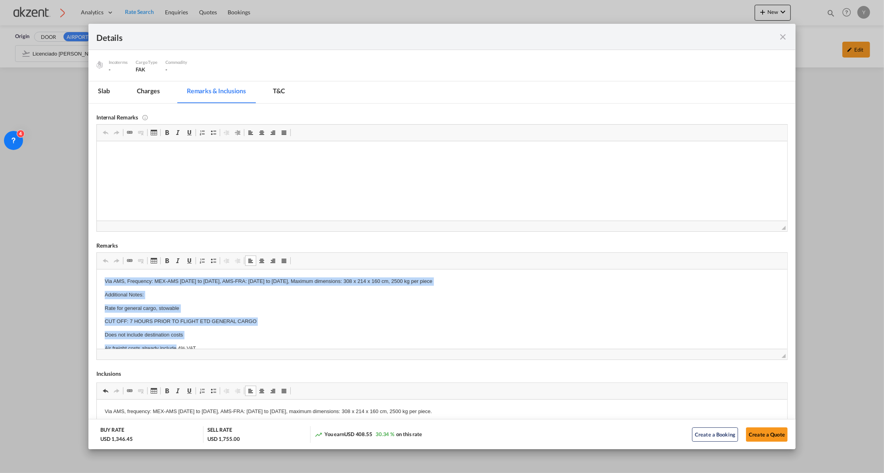
drag, startPoint x: 175, startPoint y: 342, endPoint x: 197, endPoint y: 530, distance: 189.2
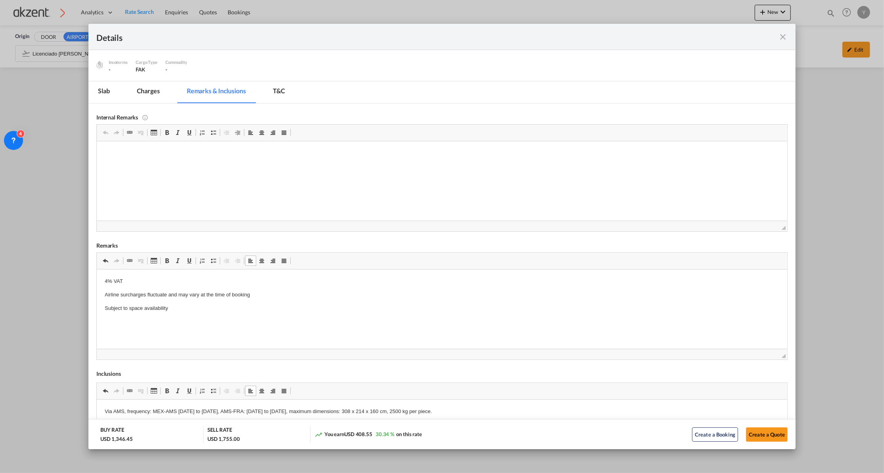
scroll to position [182, 0]
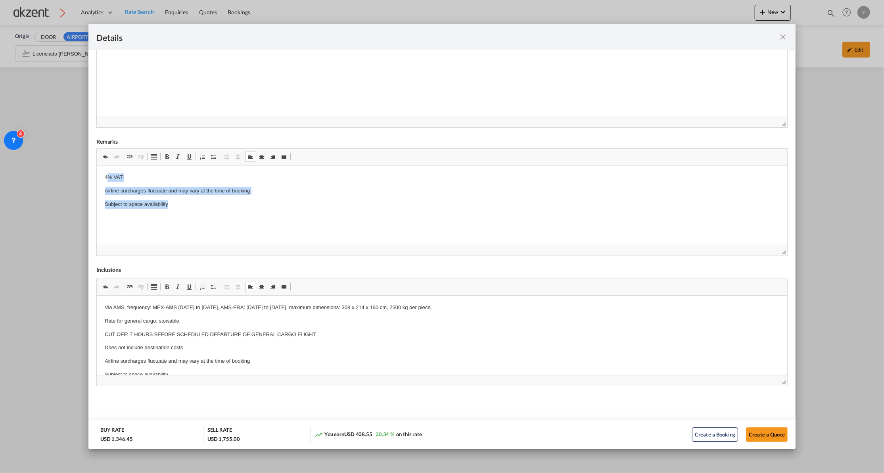
drag, startPoint x: 186, startPoint y: 221, endPoint x: 93, endPoint y: 173, distance: 104.1
click at [96, 173] on html "4% VAT Airline surcharges fluctuate and may vary at the time of booking Subject…" at bounding box center [441, 190] width 690 height 51
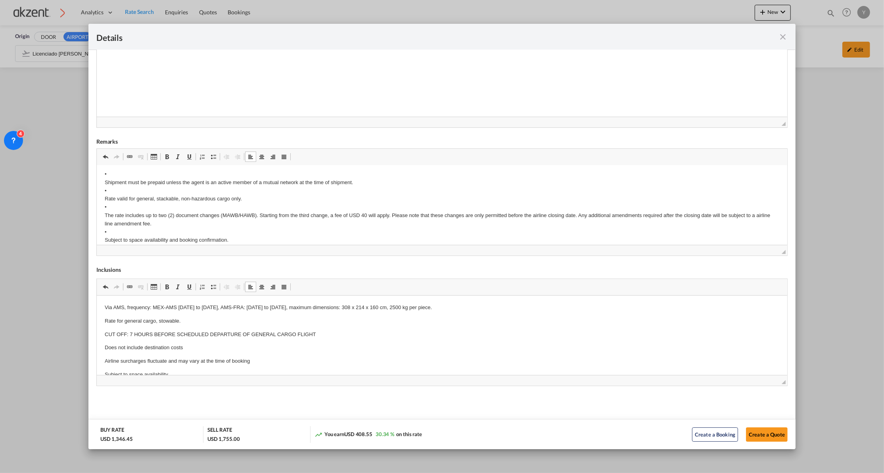
scroll to position [0, 0]
click at [117, 175] on p "• Shipment must be prepaid unless the agent is an active member of a mutual net…" at bounding box center [441, 264] width 675 height 182
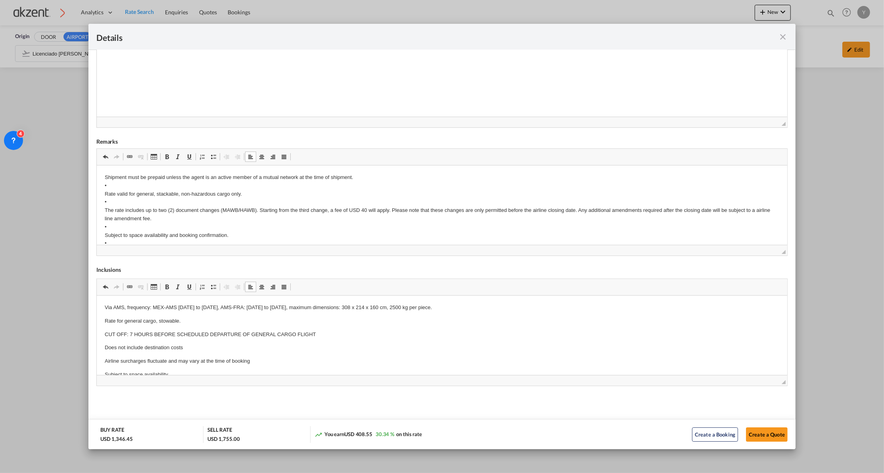
click at [133, 178] on p "Shipment must be prepaid unless the agent is an active member of a mutual netwo…" at bounding box center [441, 259] width 675 height 173
click at [130, 186] on p "Shipment must be prepaid unless the agent is an active member of a mutual netwo…" at bounding box center [441, 259] width 675 height 173
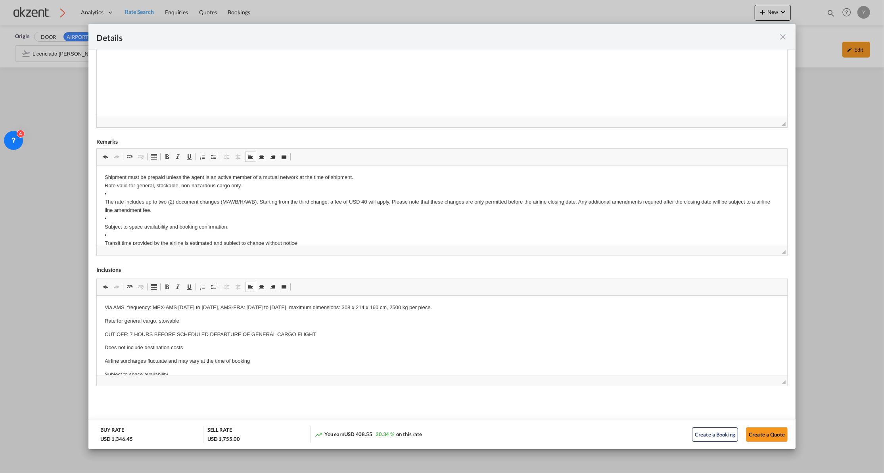
click at [121, 194] on p "Shipment must be prepaid unless the agent is an active member of a mutual netwo…" at bounding box center [441, 255] width 675 height 165
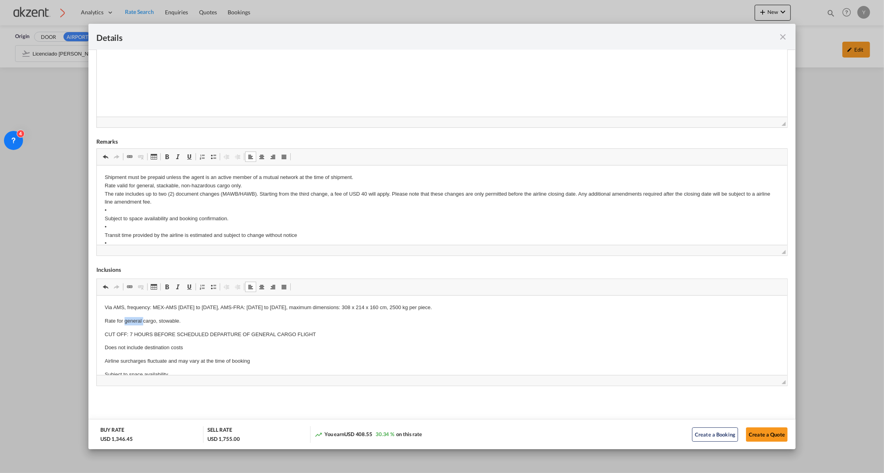
click at [140, 320] on p "Rate for general cargo, stowable." at bounding box center [441, 320] width 675 height 8
click at [115, 209] on p "Shipment must be prepaid unless the agent is an active member of a mutual netwo…" at bounding box center [441, 251] width 675 height 157
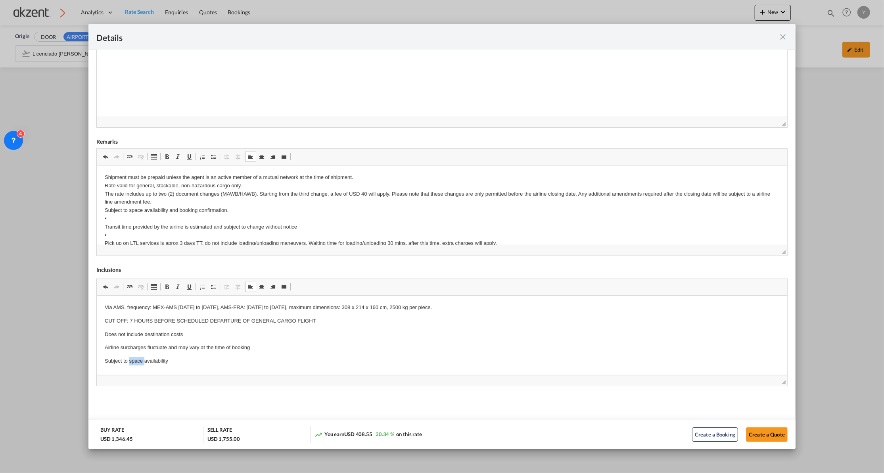
click at [132, 360] on p "Subject to space availability" at bounding box center [441, 361] width 675 height 8
click at [130, 220] on p "Shipment must be prepaid unless the agent is an active member of a mutual netwo…" at bounding box center [441, 247] width 675 height 148
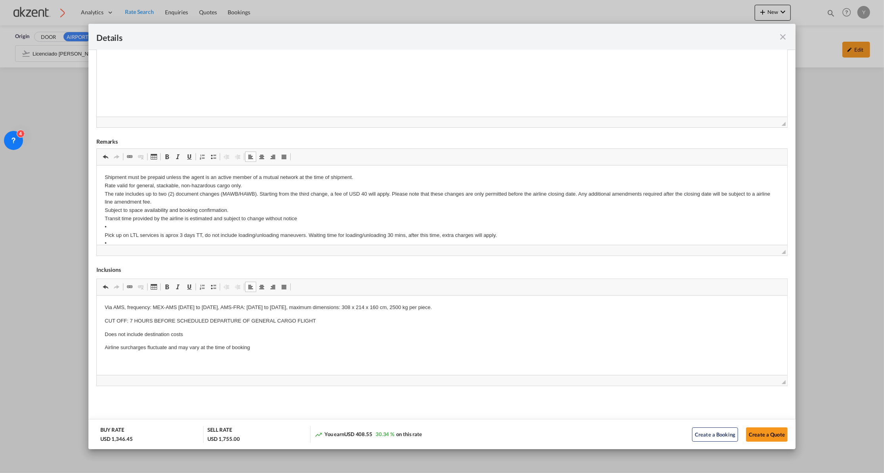
click at [129, 228] on p "Shipment must be prepaid unless the agent is an active member of a mutual netwo…" at bounding box center [441, 243] width 675 height 140
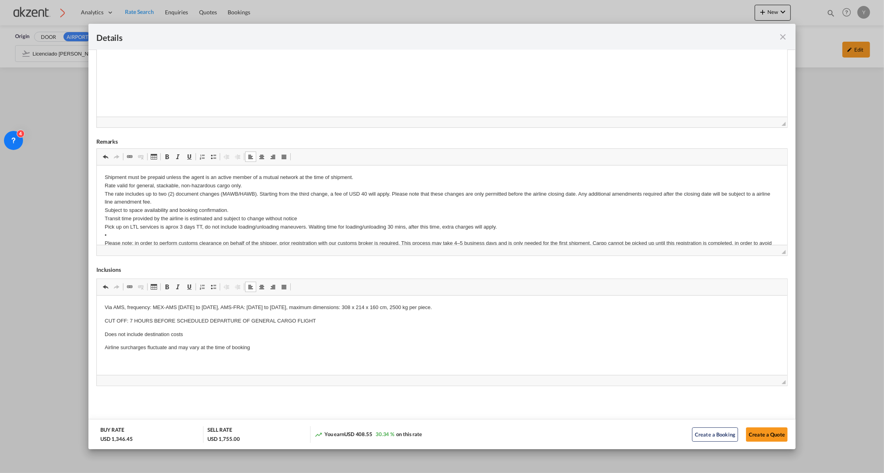
click at [134, 226] on p "Shipment must be prepaid unless the agent is an active member of a mutual netwo…" at bounding box center [441, 239] width 675 height 132
click at [140, 236] on p "Shipment must be prepaid unless the agent is an active member of a mutual netwo…" at bounding box center [441, 239] width 675 height 132
click at [347, 230] on p "Shipment must be prepaid unless the agent is an active member of a mutual netwo…" at bounding box center [441, 239] width 675 height 132
click at [345, 228] on p "Shipment must be prepaid unless the agent is an active member of a mutual netwo…" at bounding box center [441, 239] width 675 height 132
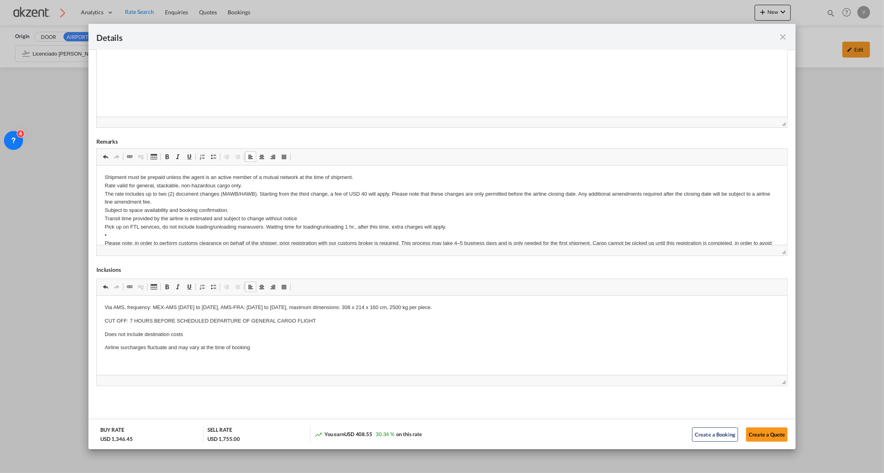
click at [368, 238] on p "Shipment must be prepaid unless the agent is an active member of a mutual netwo…" at bounding box center [441, 239] width 675 height 132
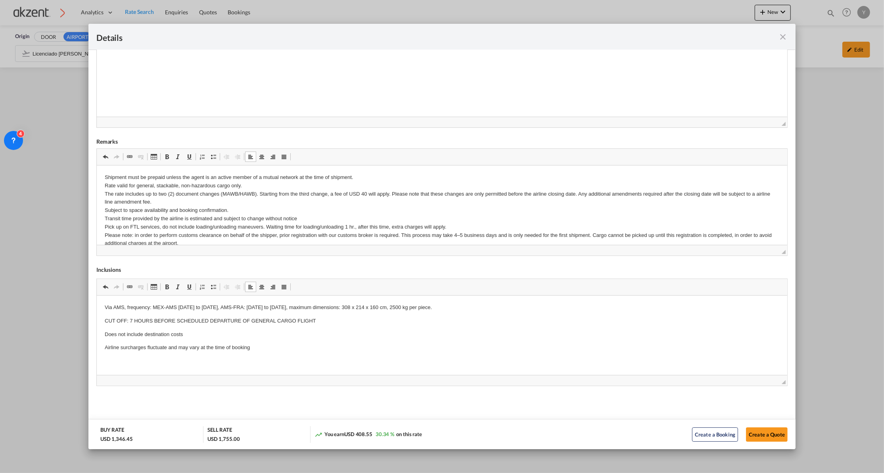
click at [218, 238] on p "Shipment must be prepaid unless the agent is an active member of a mutual netwo…" at bounding box center [441, 235] width 675 height 124
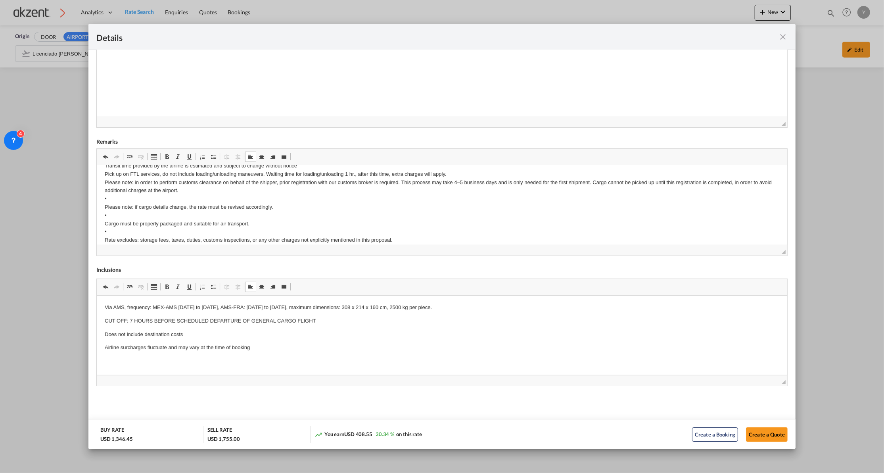
click at [103, 182] on html "Shipment must be prepaid unless the agent is an active member of a mutual netwo…" at bounding box center [441, 182] width 690 height 140
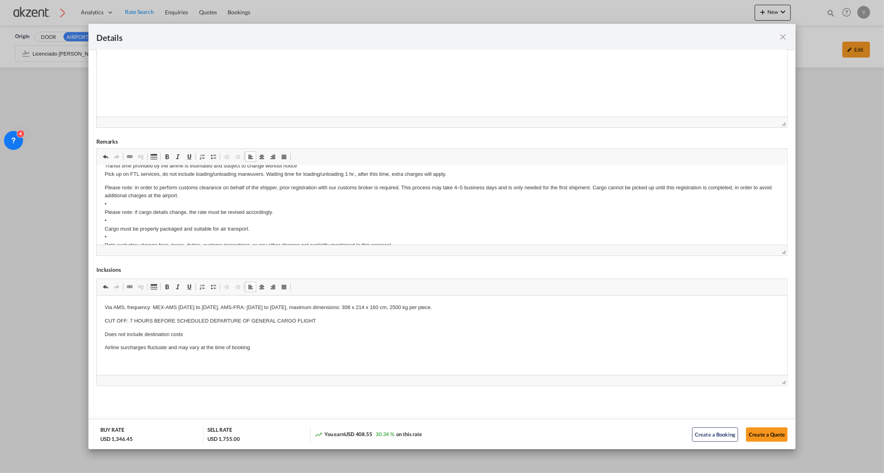
click at [108, 203] on p "Please note: in order to perform customs clearance on behalf of the shipper, pr…" at bounding box center [441, 216] width 675 height 66
click at [188, 219] on p "Please note: in order to perform customs clearance on behalf of the shipper, pr…" at bounding box center [441, 216] width 675 height 66
click at [156, 228] on p "Please note: in order to perform customs clearance on behalf of the shipper, pr…" at bounding box center [441, 212] width 675 height 58
click at [251, 236] on p "Please note: in order to perform customs clearance on behalf of the shipper, pr…" at bounding box center [441, 213] width 675 height 50
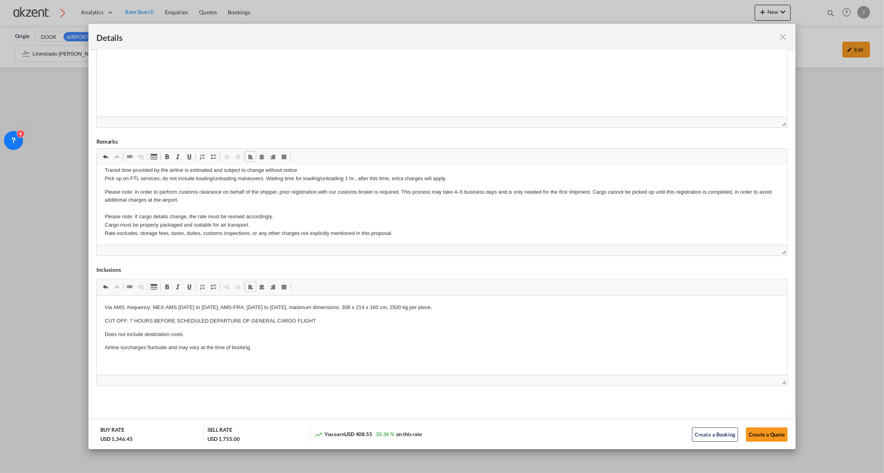
drag, startPoint x: 254, startPoint y: 351, endPoint x: 101, endPoint y: 313, distance: 157.7
drag, startPoint x: 103, startPoint y: 306, endPoint x: 169, endPoint y: 311, distance: 65.6
click at [169, 311] on html "Via AMS, frequency: MEX-AMS [DATE] to [DATE], AMS-FRA: [DATE] to [DATE], maximu…" at bounding box center [441, 334] width 690 height 78
click at [169, 311] on p "Via AMS, frequency: MEX-AMS [DATE] to [DATE], AMS-FRA: [DATE] to [DATE], maximu…" at bounding box center [441, 307] width 675 height 8
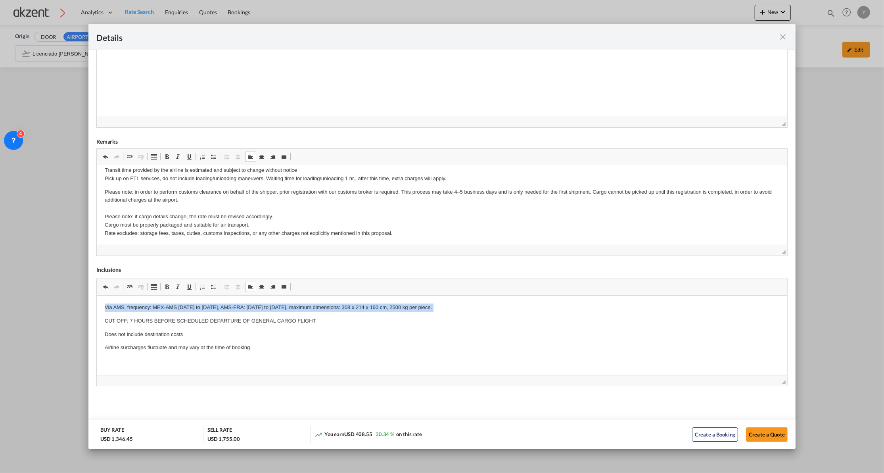
click at [169, 311] on p "Via AMS, frequency: MEX-AMS [DATE] to [DATE], AMS-FRA: [DATE] to [DATE], maximu…" at bounding box center [441, 307] width 675 height 8
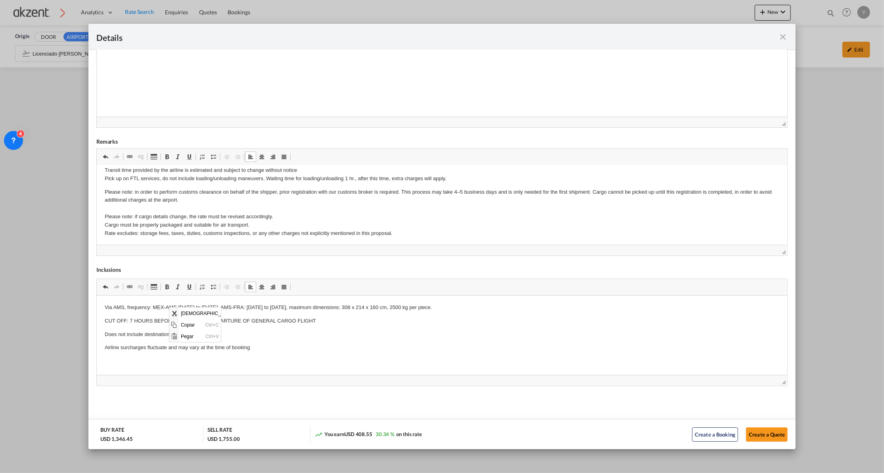
scroll to position [0, 0]
click at [179, 311] on span "[DEMOGRAPHIC_DATA]" at bounding box center [207, 313] width 57 height 12
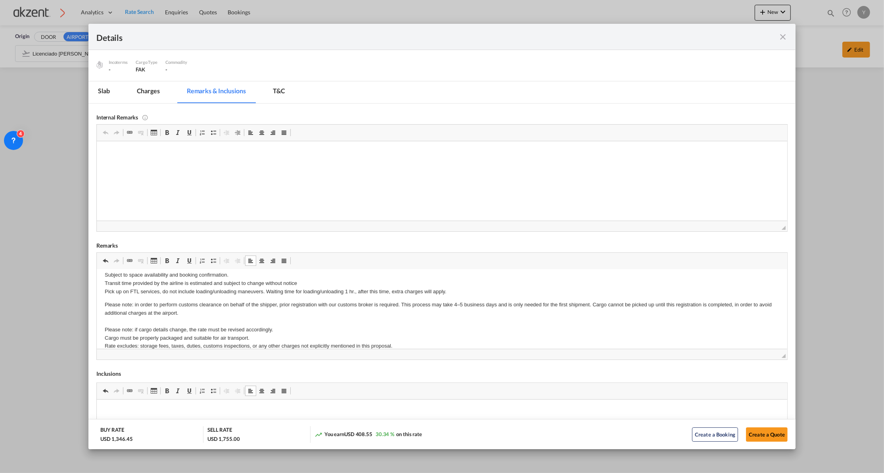
scroll to position [182, 0]
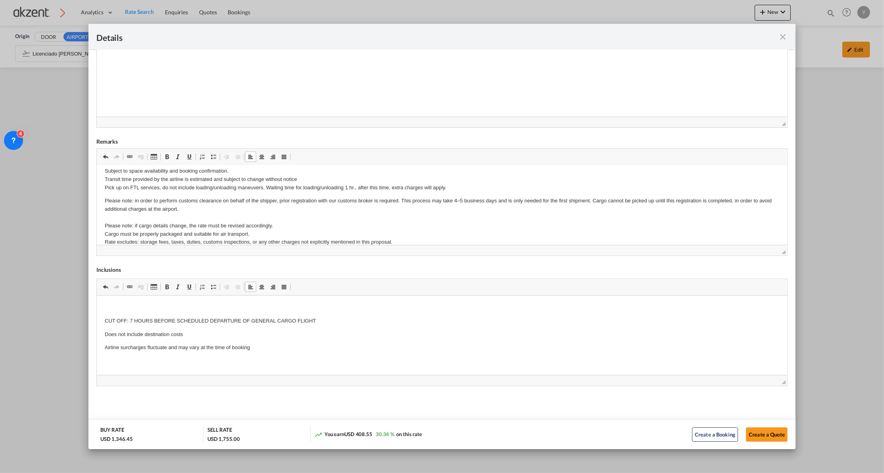
click at [150, 320] on p "CUT OFF: 7 HOURS BEFORE SCHEDULED DEPARTURE OF GENERAL CARGO FLIGHT" at bounding box center [441, 320] width 675 height 8
click at [167, 324] on span "[DEMOGRAPHIC_DATA]" at bounding box center [188, 326] width 57 height 12
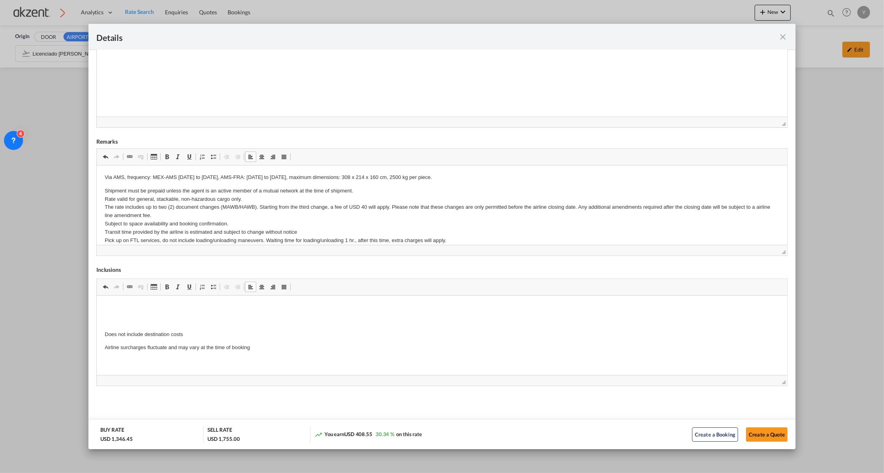
scroll to position [129, 0]
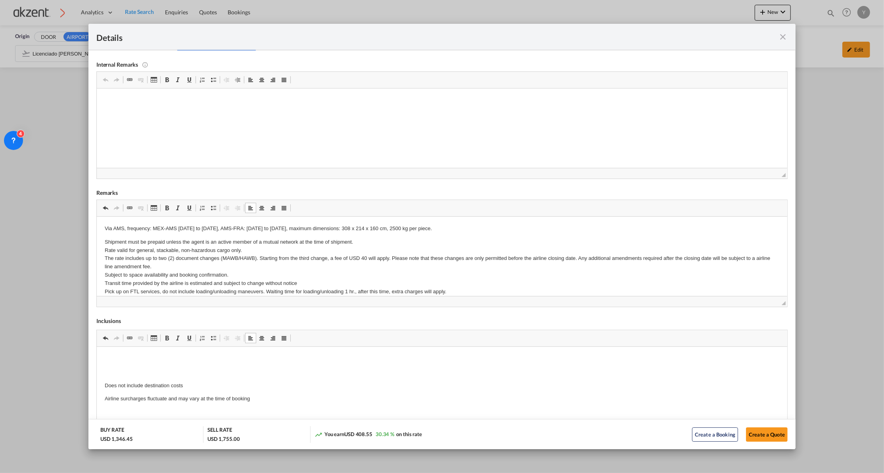
click at [441, 227] on p "Via AMS, frequency: MEX-AMS [DATE] to [DATE], AMS-FRA: [DATE] to [DATE], maximu…" at bounding box center [441, 228] width 675 height 8
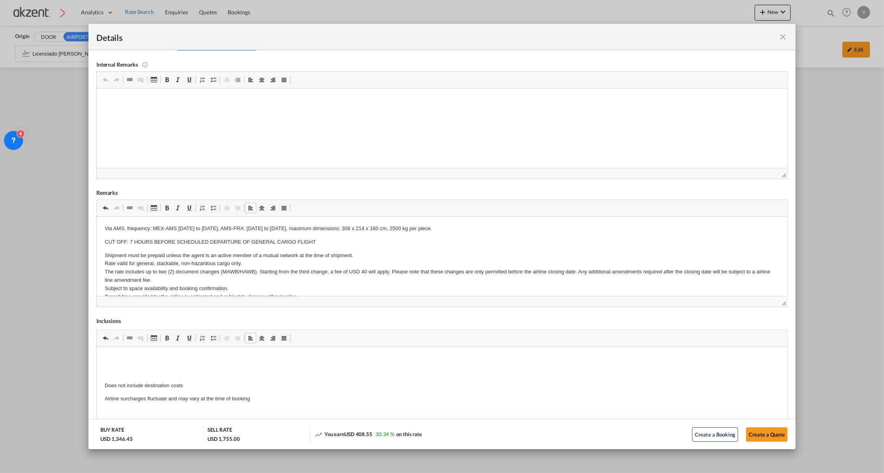
scroll to position [182, 0]
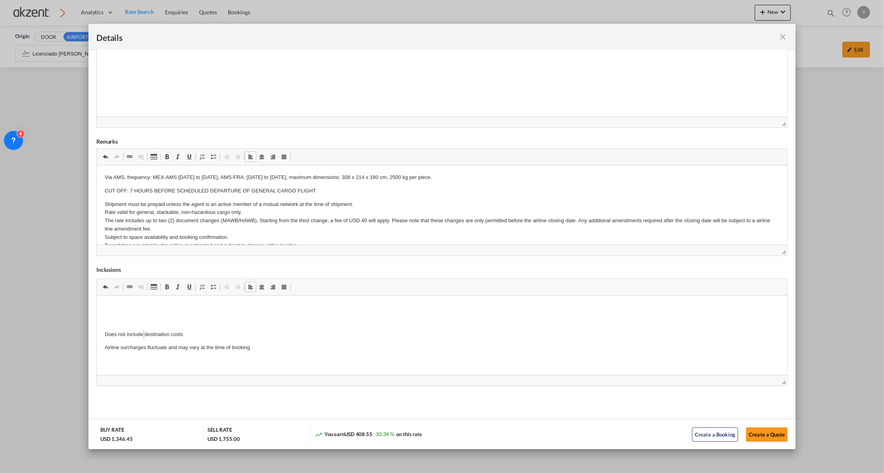
click at [142, 333] on p "Does not include destination costs" at bounding box center [441, 334] width 675 height 8
click at [161, 348] on p "Airline surcharges fluctuate and may vary at the time of booking" at bounding box center [441, 347] width 675 height 8
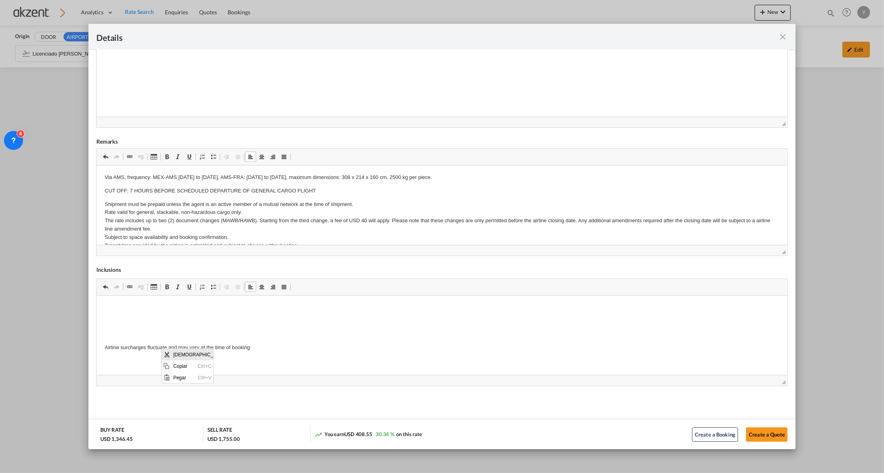
click at [176, 352] on span "[DEMOGRAPHIC_DATA]" at bounding box center [199, 354] width 57 height 12
click at [322, 190] on p "CUT OFF: 7 HOURS BEFORE SCHEDULED DEPARTURE OF GENERAL CARGO FLIGHT" at bounding box center [441, 190] width 675 height 8
click at [278, 211] on p "Shipment must be prepaid unless the agent is an active member of a mutual netwo…" at bounding box center [441, 229] width 675 height 58
click at [239, 241] on p "Shipment must be prepaid unless the agent is an active member of a mutual netwo…" at bounding box center [441, 229] width 675 height 58
click at [237, 237] on p "Shipment must be prepaid unless the agent is an active member of a mutual netwo…" at bounding box center [441, 229] width 675 height 58
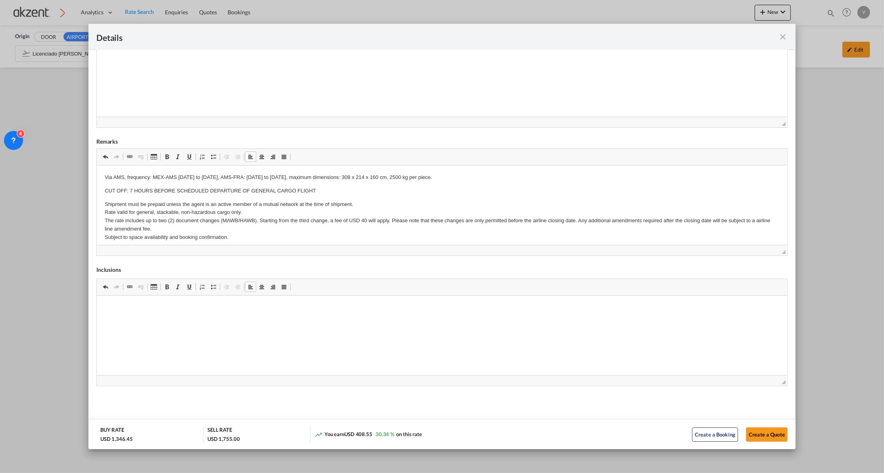
scroll to position [24, 0]
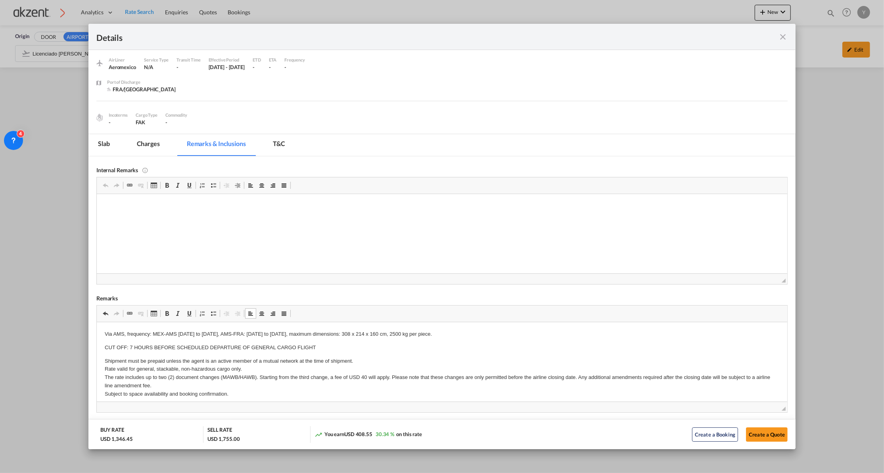
click at [280, 143] on md-tab-item "T&C" at bounding box center [278, 145] width 31 height 22
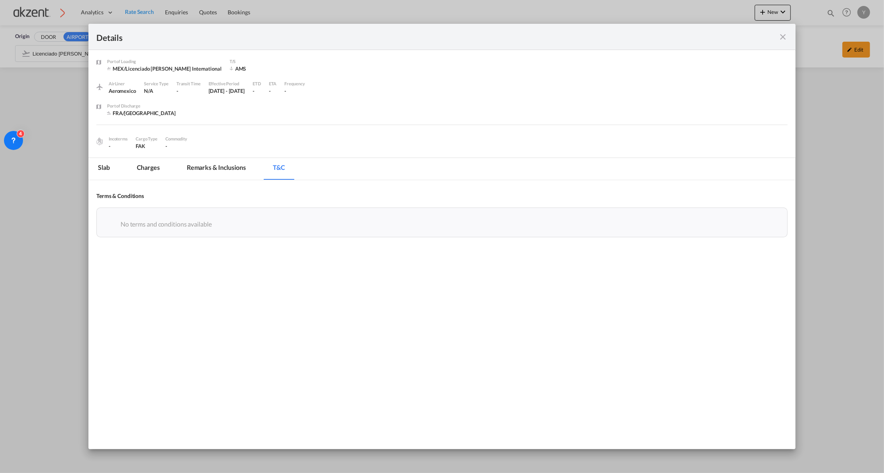
scroll to position [0, 0]
click at [158, 168] on md-tab-item "Charges" at bounding box center [148, 169] width 42 height 22
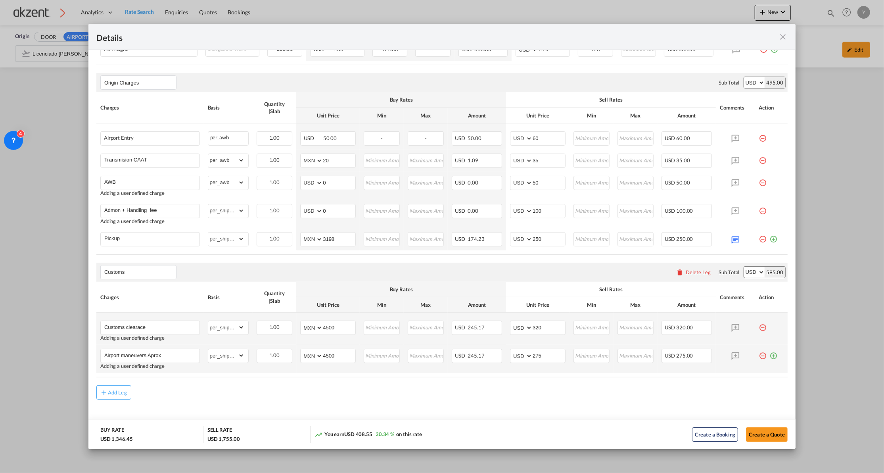
scroll to position [224, 0]
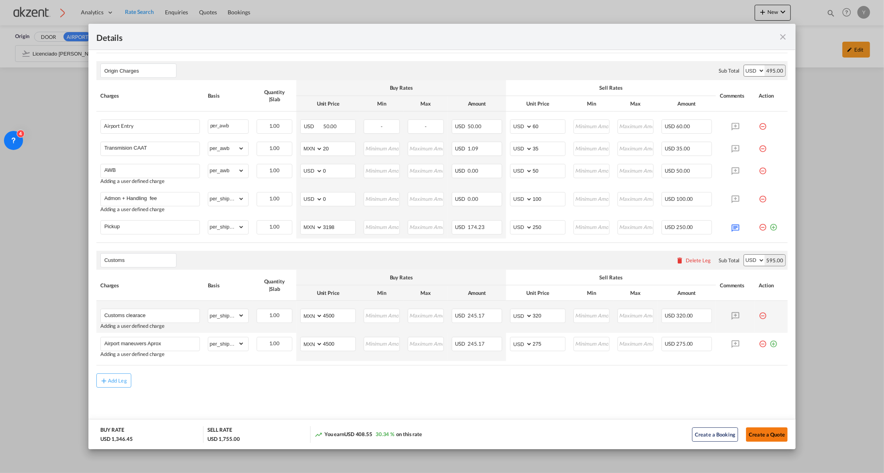
click at [758, 434] on button "Create a Quote" at bounding box center [767, 434] width 42 height 14
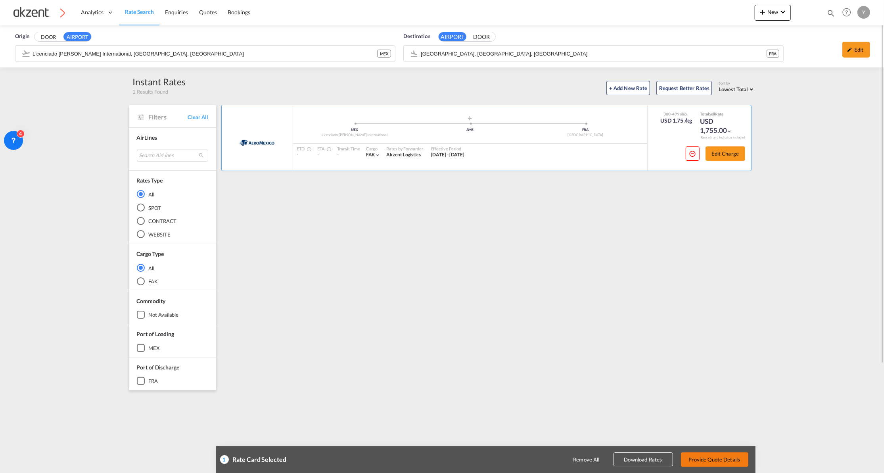
click at [724, 463] on button "Provide Quote Details" at bounding box center [714, 459] width 67 height 14
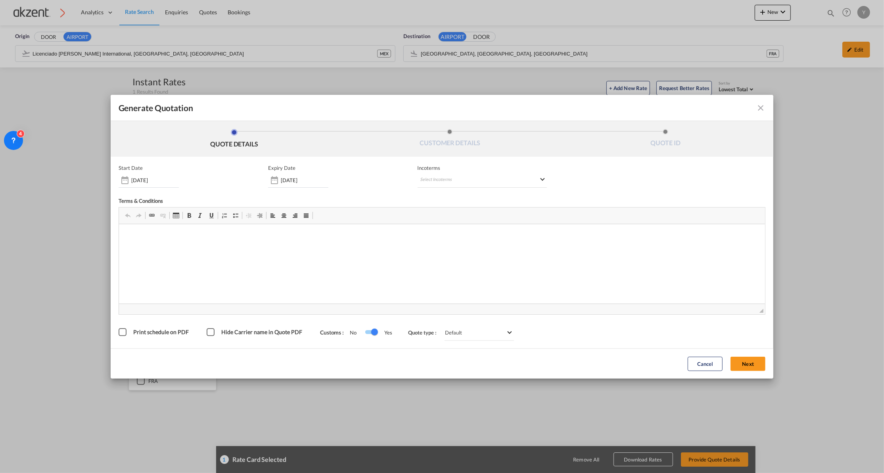
scroll to position [0, 0]
click at [452, 175] on md-select "Select Incoterms DAP - export Delivered at Place CFR - export Cost and Freight …" at bounding box center [482, 180] width 129 height 14
click at [590, 259] on md-backdrop at bounding box center [442, 236] width 884 height 473
click at [735, 357] on button "Next" at bounding box center [748, 364] width 35 height 14
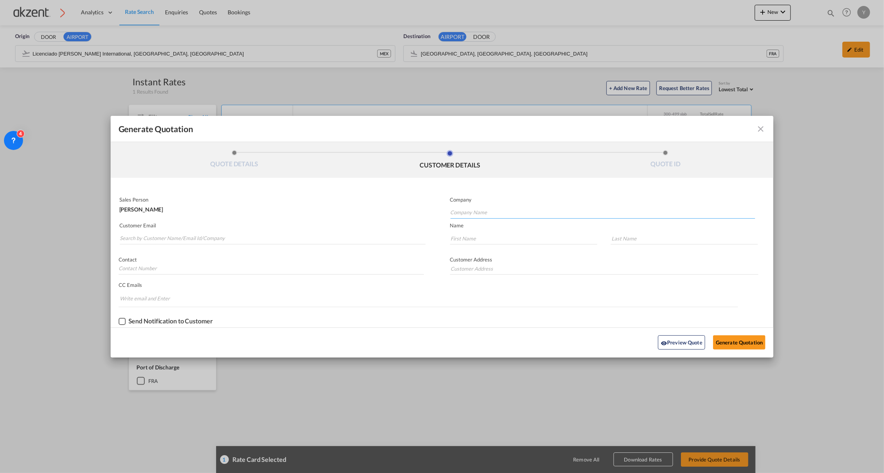
click at [458, 209] on input "Company Name" at bounding box center [603, 213] width 305 height 12
paste input "LGX Logistics GmbH & Co. KG"
type input "LGX Logistics GmbH & Co. KG"
click at [186, 237] on input "Search by Customer Name/Email Id/Company" at bounding box center [273, 238] width 306 height 12
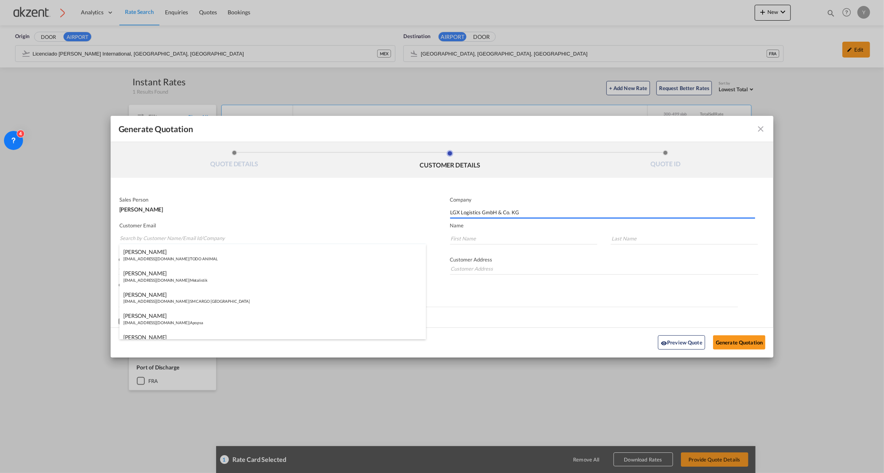
type input "DE 64295 [GEOGRAPHIC_DATA]"
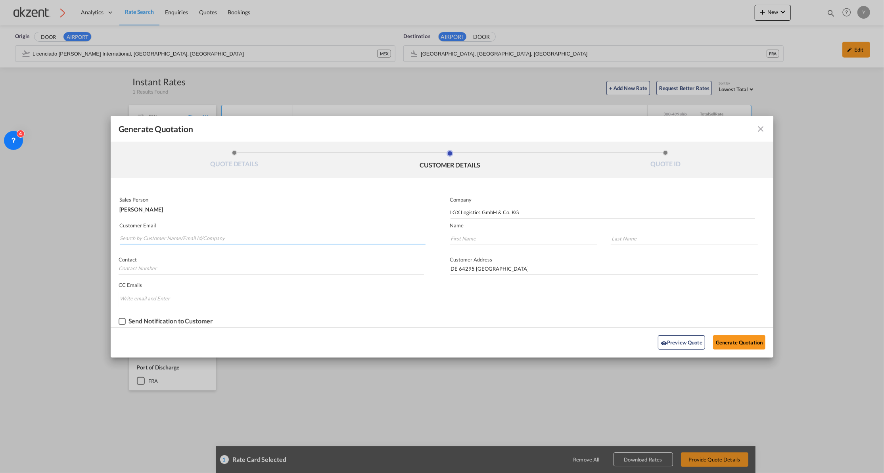
click at [172, 233] on input "Search by Customer Name/Email Id/Company" at bounding box center [273, 238] width 306 height 12
paste input "[PERSON_NAME][EMAIL_ADDRESS][PERSON_NAME][DOMAIN_NAME]"
type input "[PERSON_NAME][EMAIL_ADDRESS][PERSON_NAME][DOMAIN_NAME]"
click at [470, 240] on input "Generate QuotationQUOTE ..." at bounding box center [523, 238] width 147 height 12
click at [484, 243] on input "Generate QuotationQUOTE ..." at bounding box center [523, 238] width 147 height 12
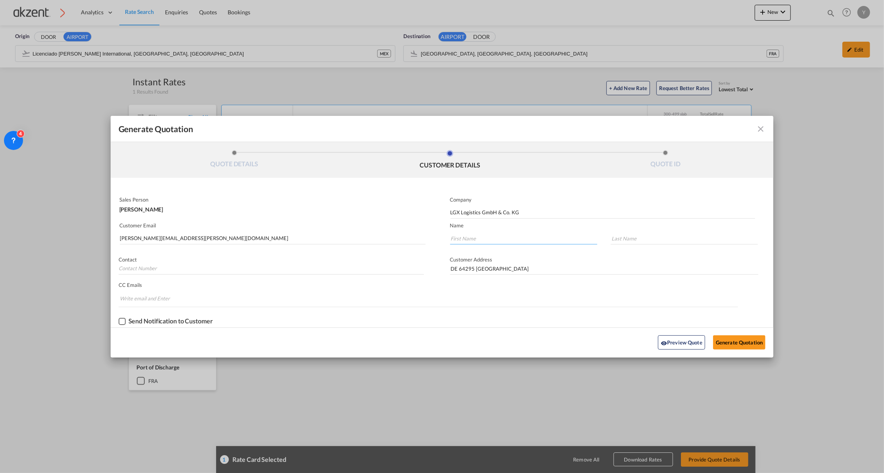
paste input "[PERSON_NAME]"
type input "[PERSON_NAME]"
click at [632, 237] on input "Generate QuotationQUOTE ..." at bounding box center [684, 238] width 147 height 12
paste input "Nawalany"
type input "Nawalany"
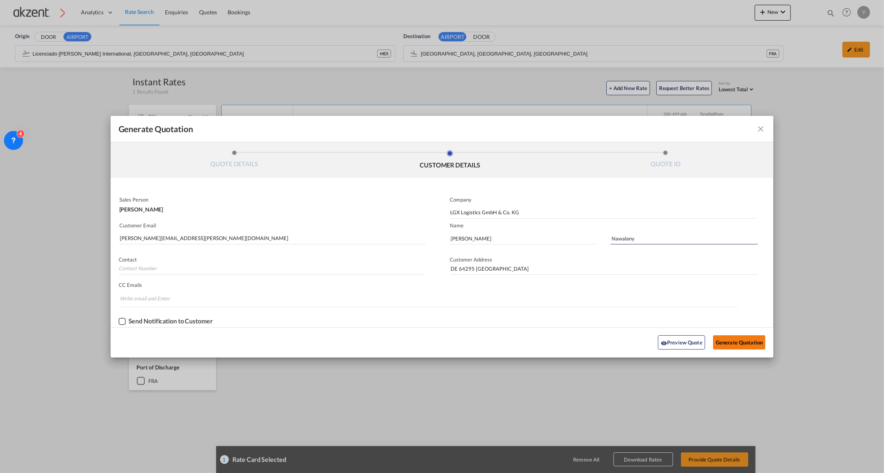
click at [750, 343] on button "Generate Quotation" at bounding box center [739, 342] width 52 height 14
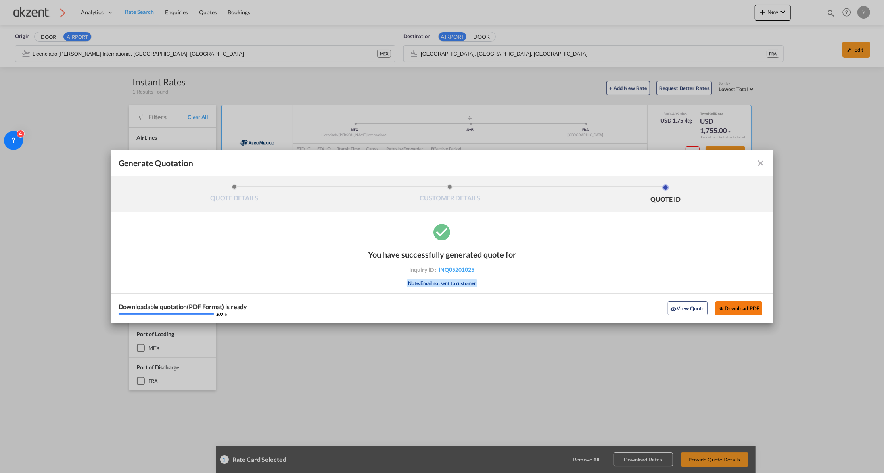
click at [751, 310] on button "Download PDF" at bounding box center [738, 308] width 47 height 14
click at [692, 305] on button "View Quote" at bounding box center [688, 308] width 40 height 14
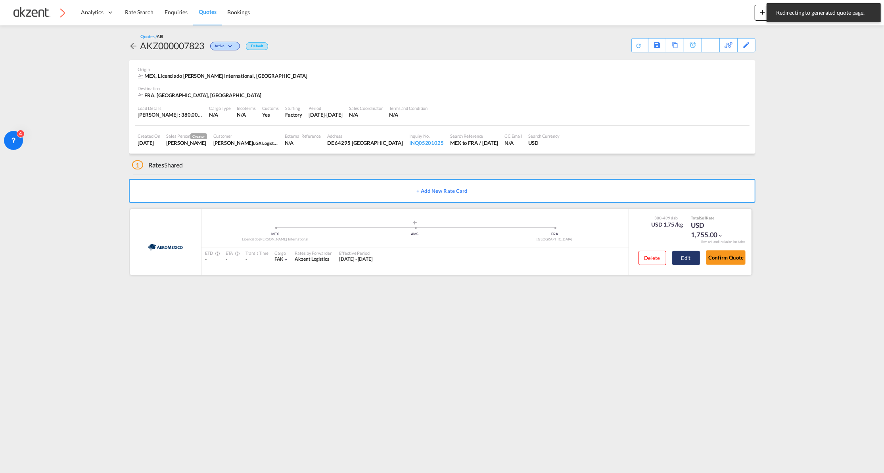
click at [683, 264] on button "Edit" at bounding box center [686, 258] width 28 height 14
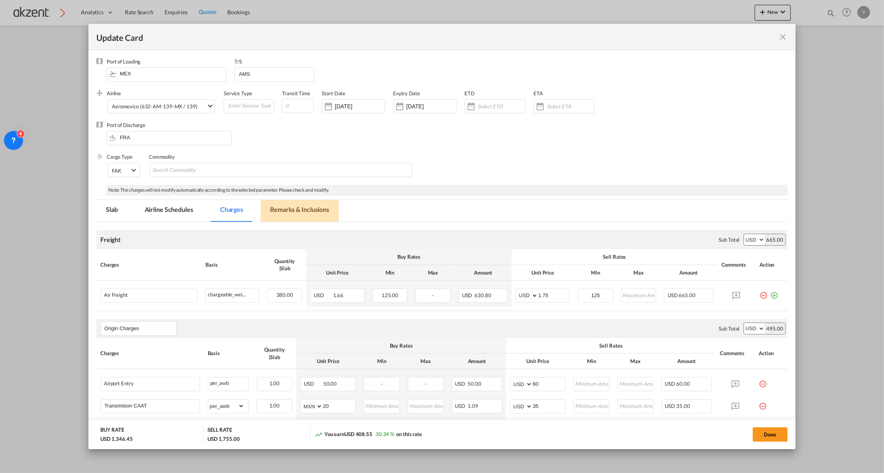
click at [290, 213] on md-tab-item "Remarks & Inclusions" at bounding box center [300, 211] width 78 height 22
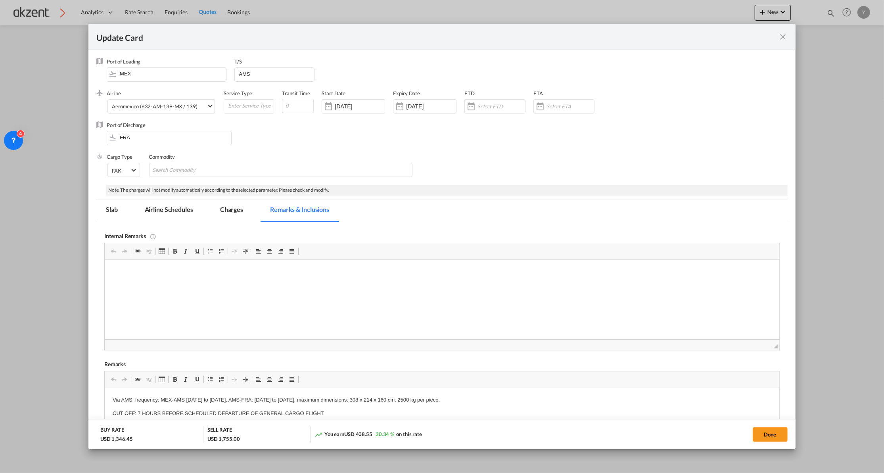
scroll to position [200, 0]
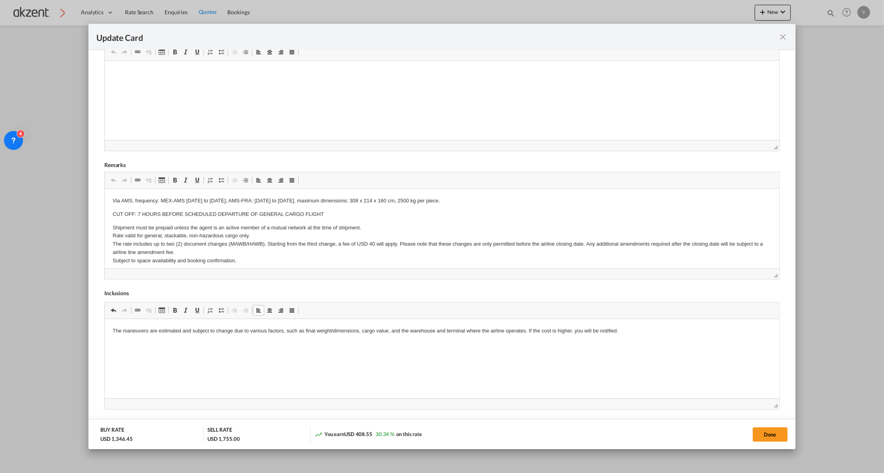
click at [763, 443] on md-dialog-actions "BUY RATE USD 1,346.45 SELL RATE USD 1,755.00 You earn USD 408.55 30.34 % on thi…" at bounding box center [441, 434] width 707 height 30
click at [765, 435] on button "Done" at bounding box center [770, 434] width 35 height 14
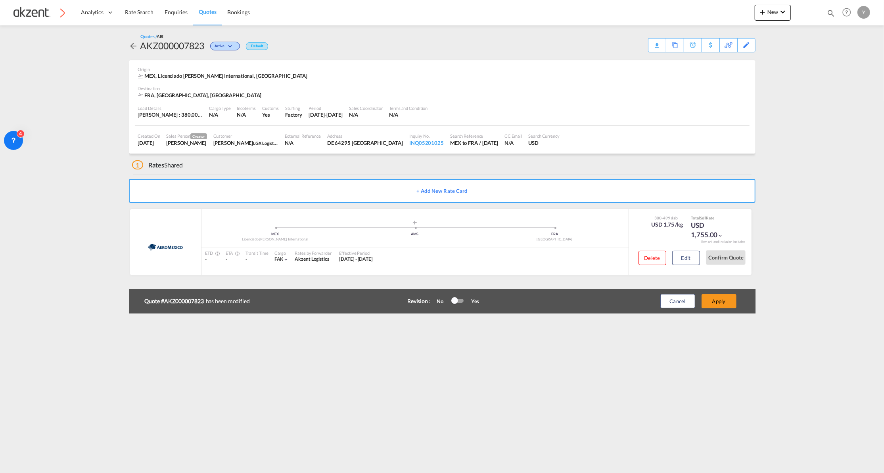
scroll to position [0, 0]
click at [708, 306] on button "Apply" at bounding box center [719, 301] width 35 height 14
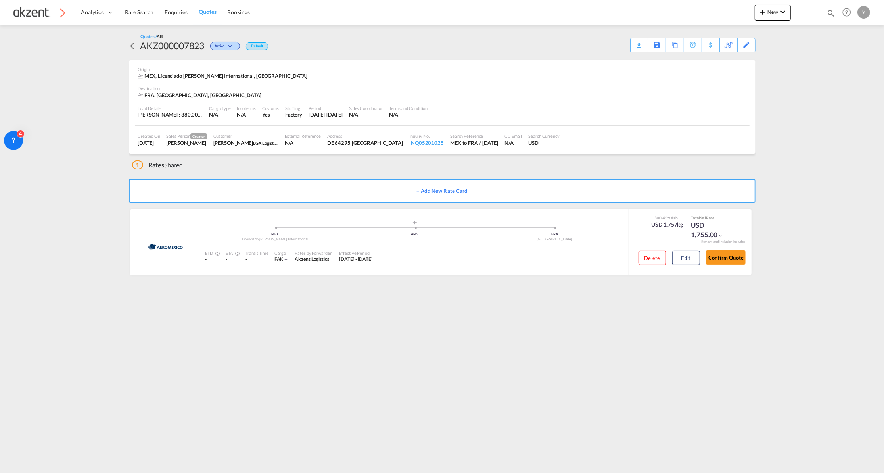
click at [164, 50] on div "AKZ000007823" at bounding box center [172, 45] width 64 height 13
copy div "AKZ000007823"
click at [637, 48] on div "Save As Template" at bounding box center [641, 44] width 40 height 13
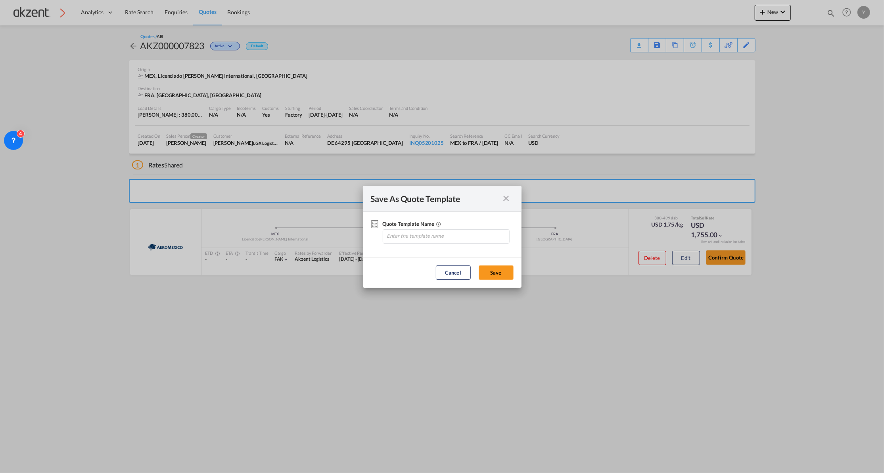
click at [506, 196] on md-icon "icon-close fg-AAA8AD cursor" at bounding box center [507, 199] width 10 height 10
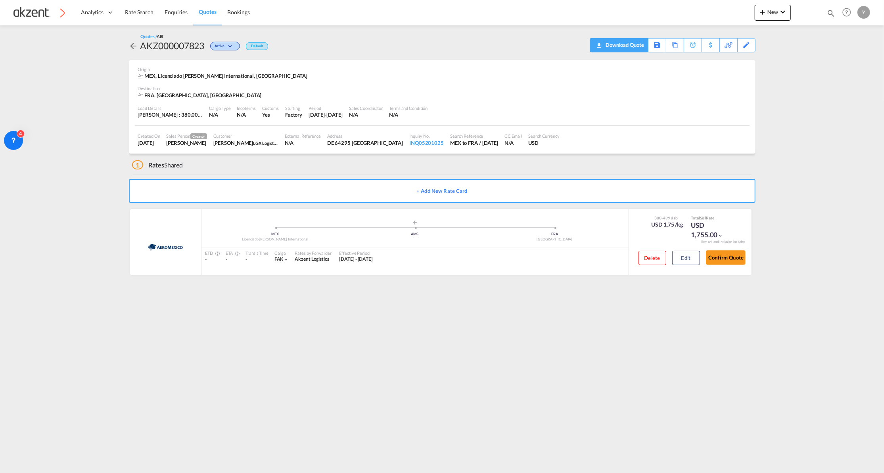
click at [600, 43] on md-icon "icon-download" at bounding box center [599, 43] width 10 height 6
